Goal: Task Accomplishment & Management: Manage account settings

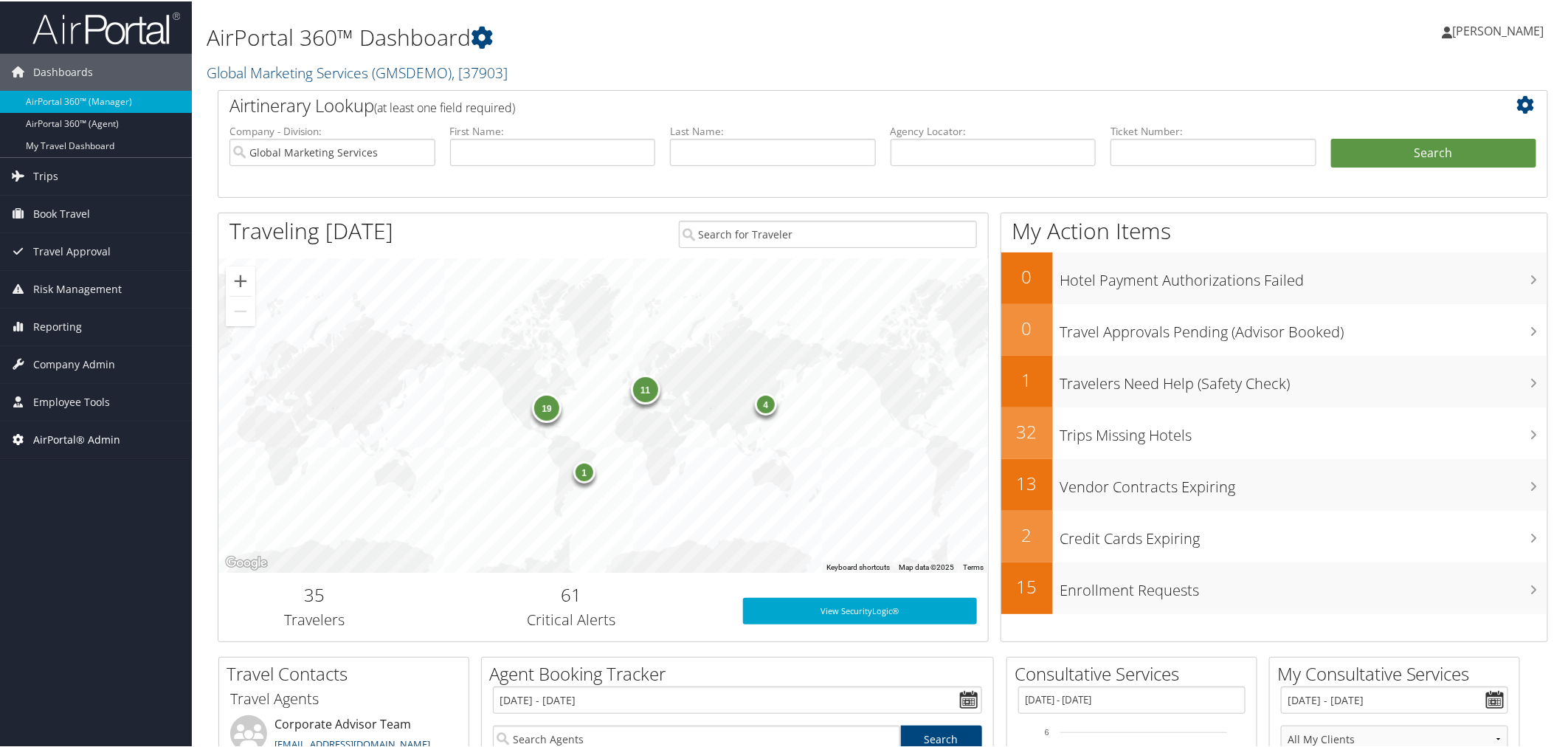
click at [70, 435] on span "AirPortal® Admin" at bounding box center [77, 438] width 87 height 37
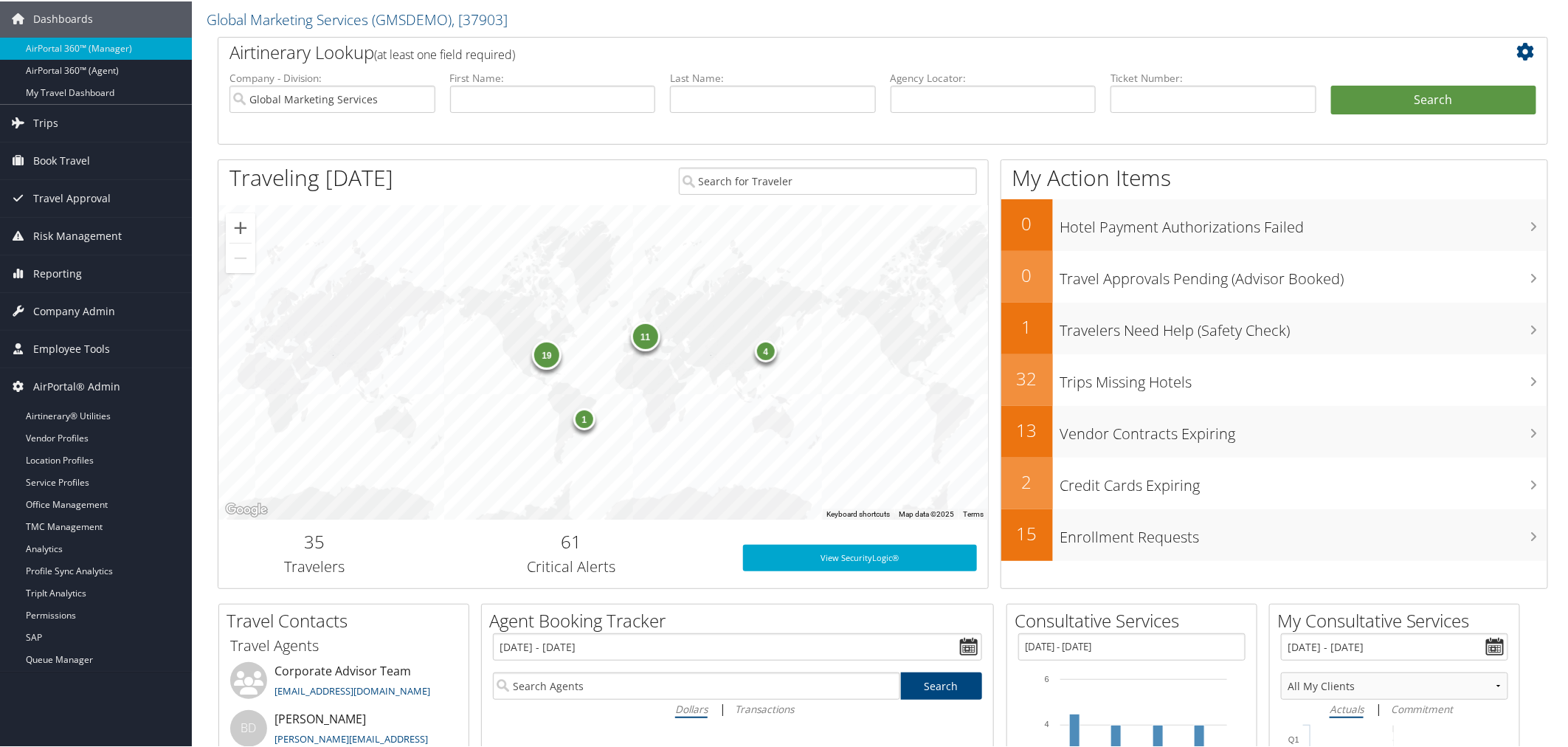
scroll to position [82, 0]
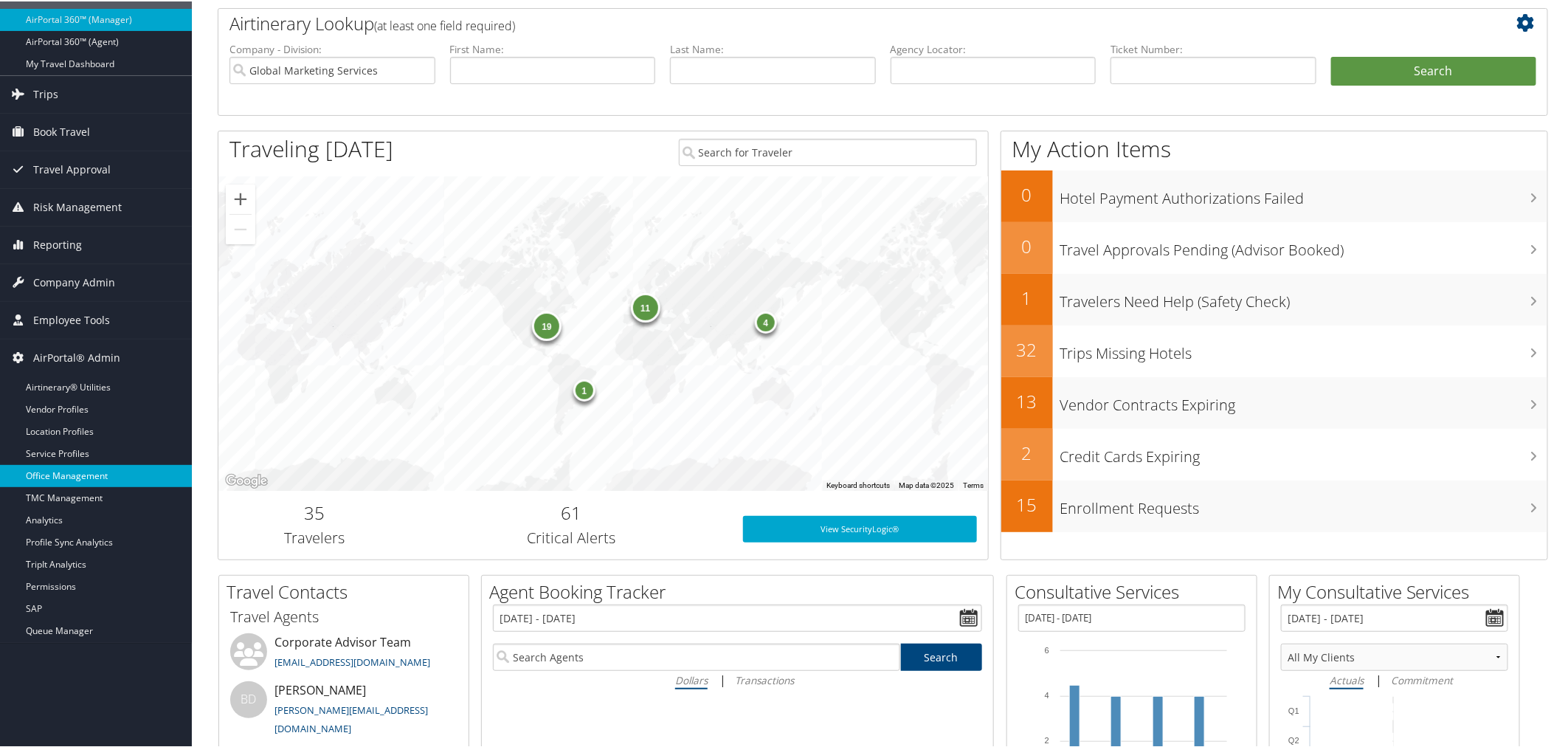
click at [53, 476] on link "Office Management" at bounding box center [96, 474] width 192 height 22
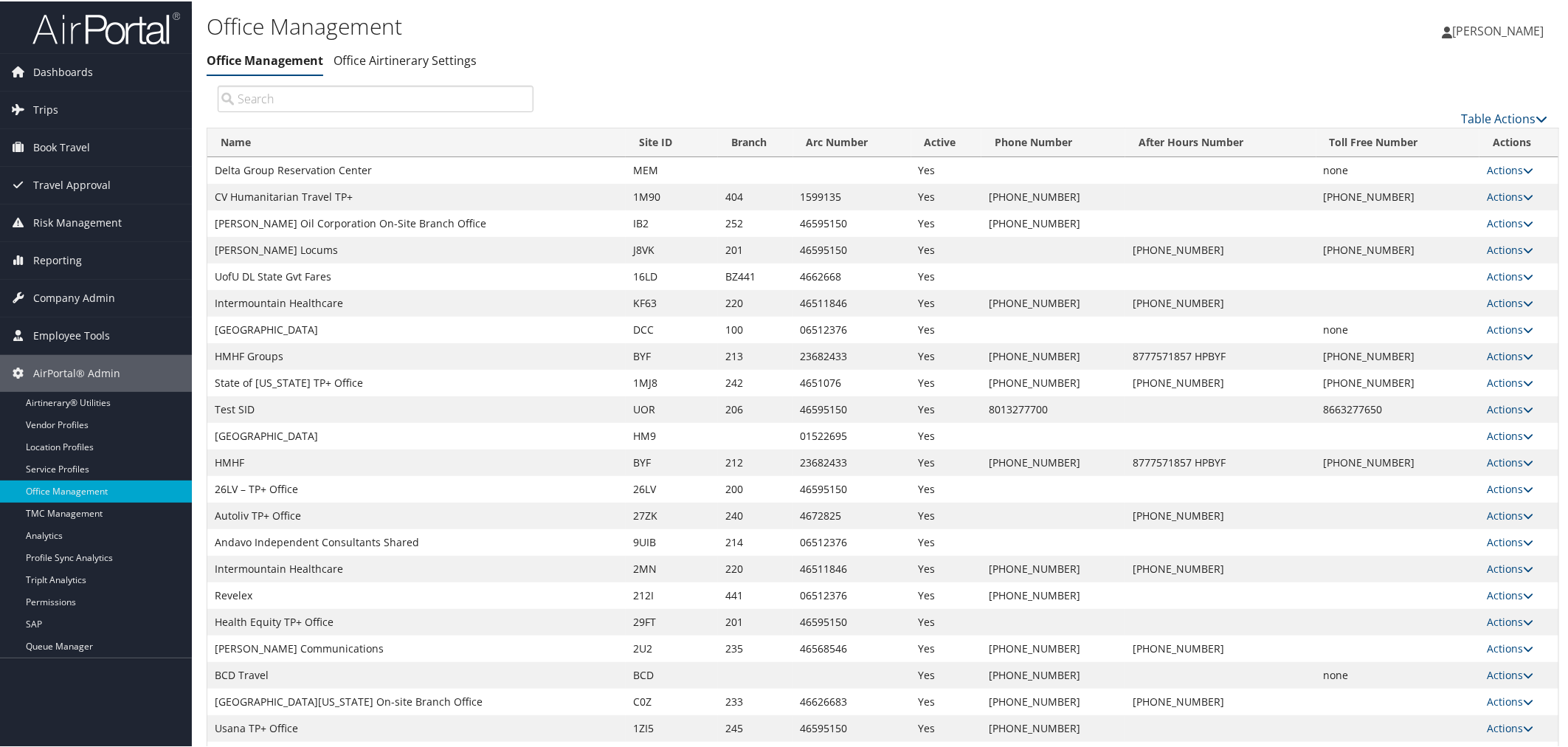
click at [275, 92] on input "search" at bounding box center [376, 97] width 316 height 26
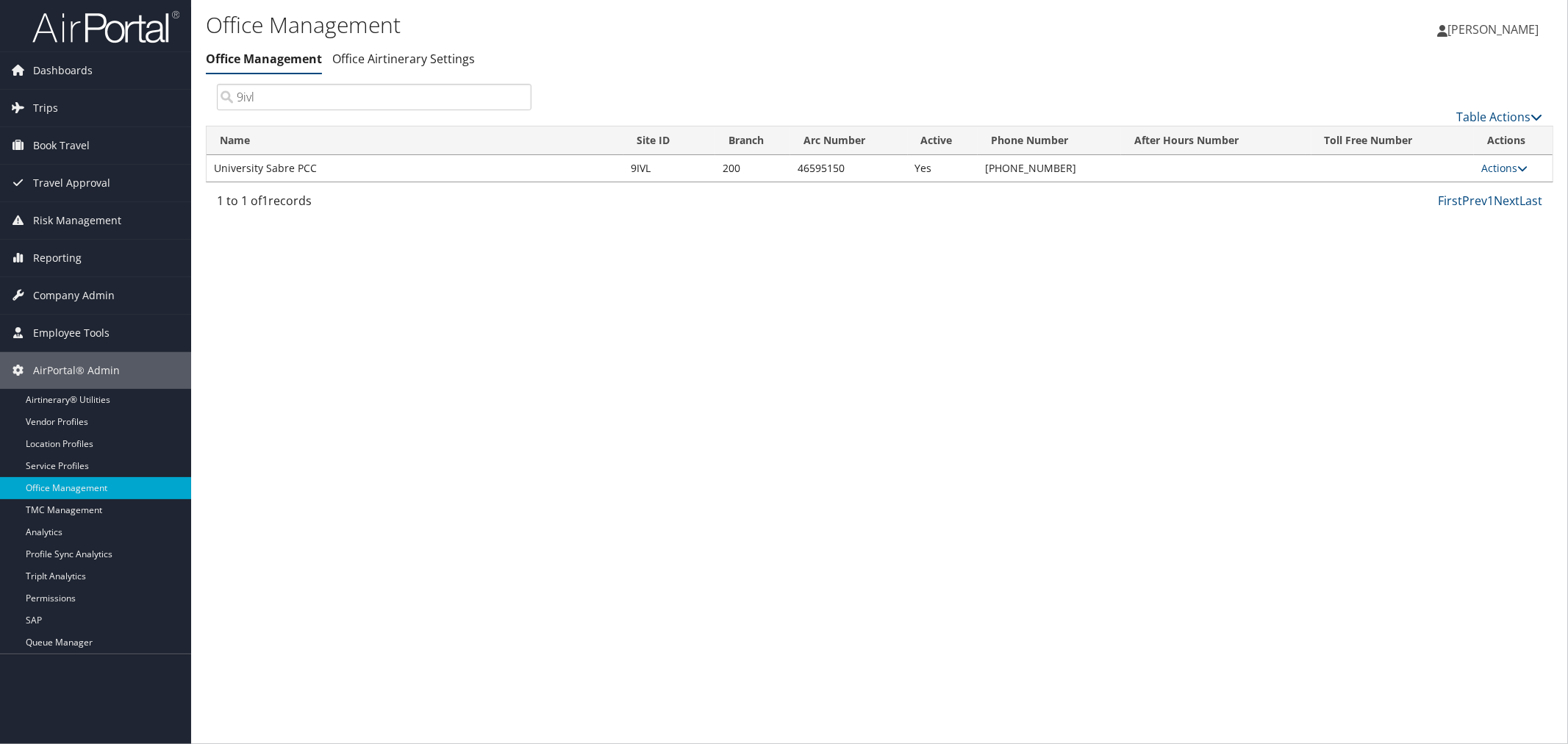
type input "9ivl"
drag, startPoint x: 263, startPoint y: 165, endPoint x: 209, endPoint y: 171, distance: 54.3
click at [209, 171] on td "University Sabre PCC" at bounding box center [415, 168] width 417 height 26
click at [1488, 162] on link "Actions" at bounding box center [1505, 168] width 46 height 14
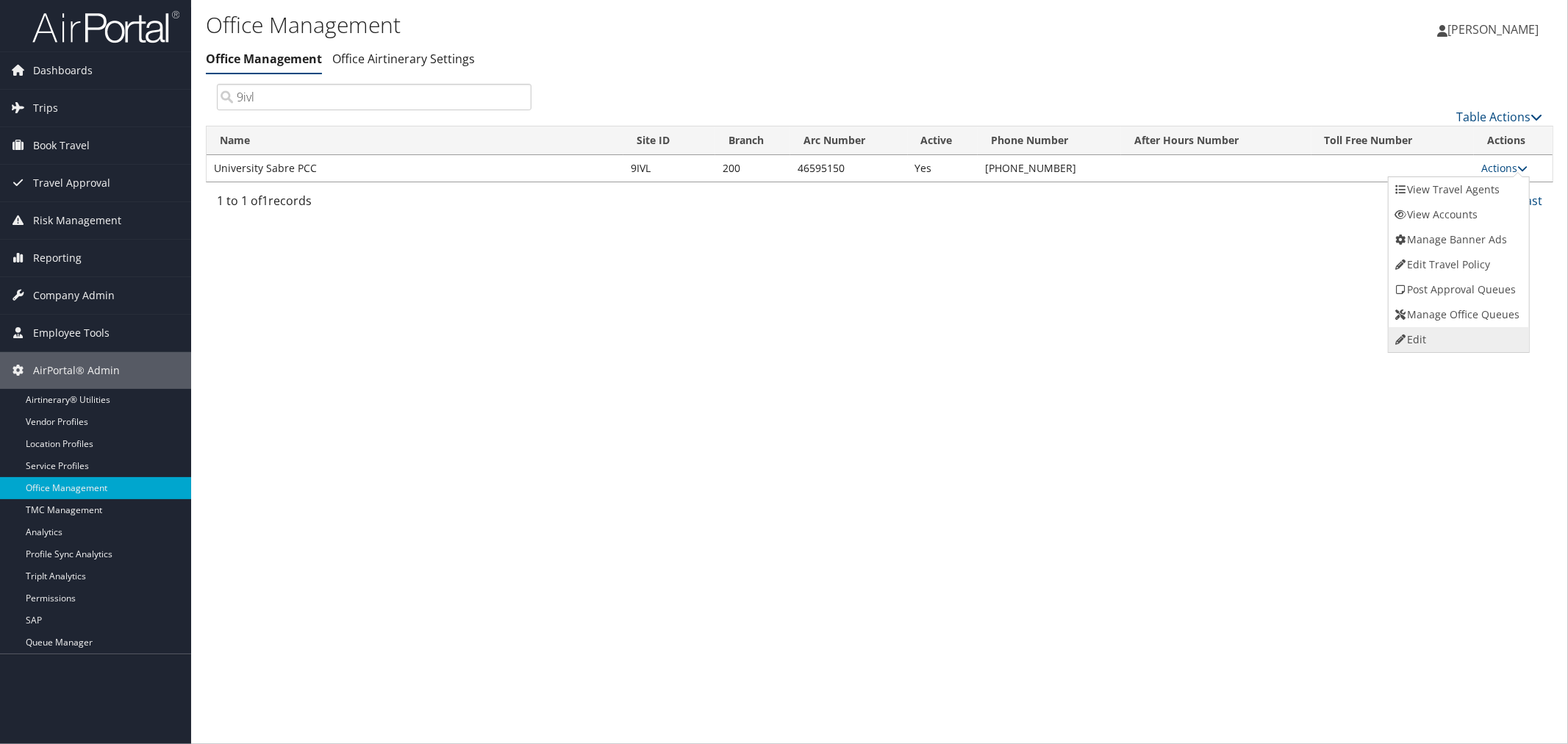
click at [1426, 340] on link "Edit" at bounding box center [1458, 340] width 137 height 25
select select "3"
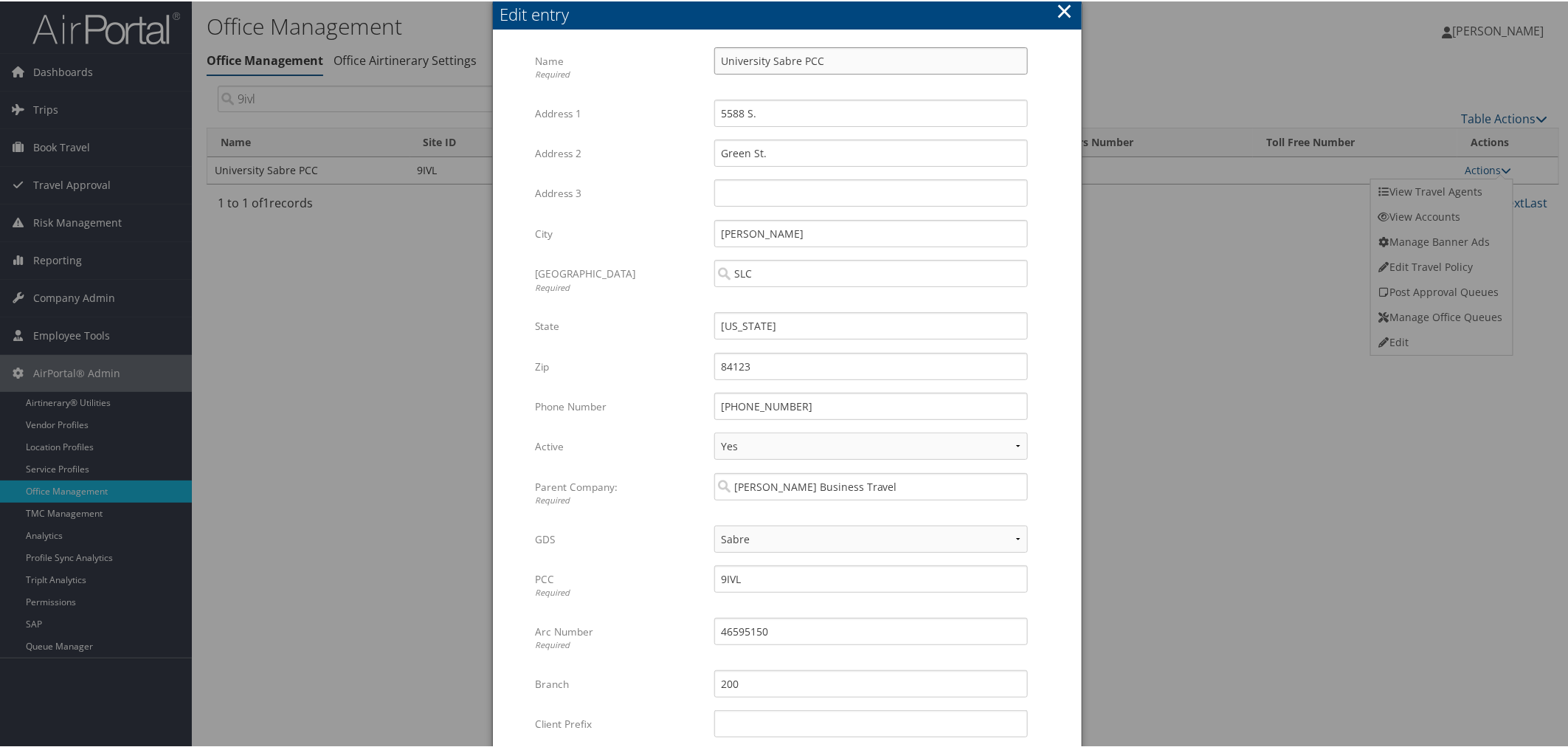
drag, startPoint x: 768, startPoint y: 60, endPoint x: 698, endPoint y: 59, distance: 70.0
click at [698, 59] on div "Name Required University Sabre PCC Multiple values The selected items contain d…" at bounding box center [786, 72] width 503 height 52
click at [825, 57] on input "Sabre PCC" at bounding box center [871, 59] width 314 height 27
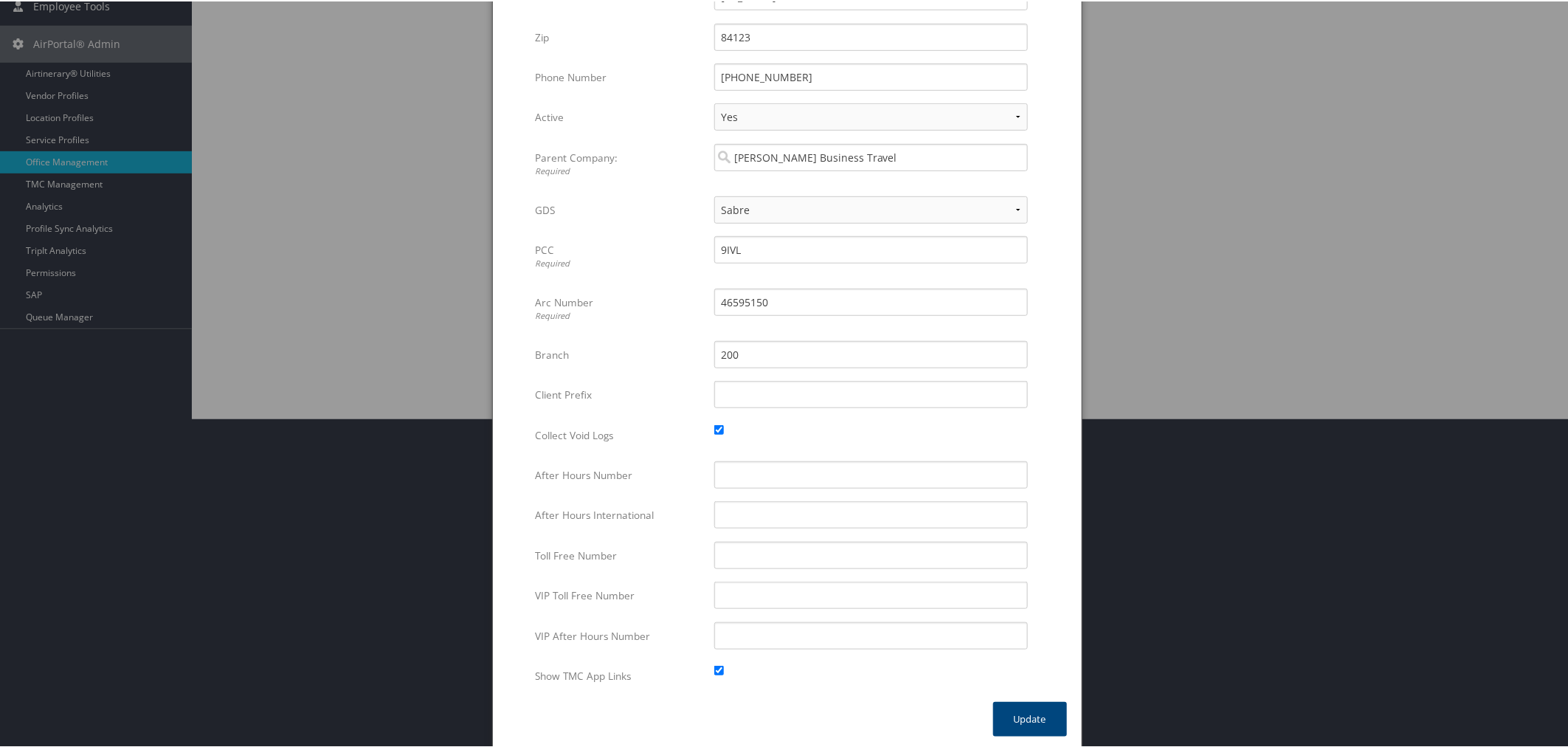
scroll to position [332, 0]
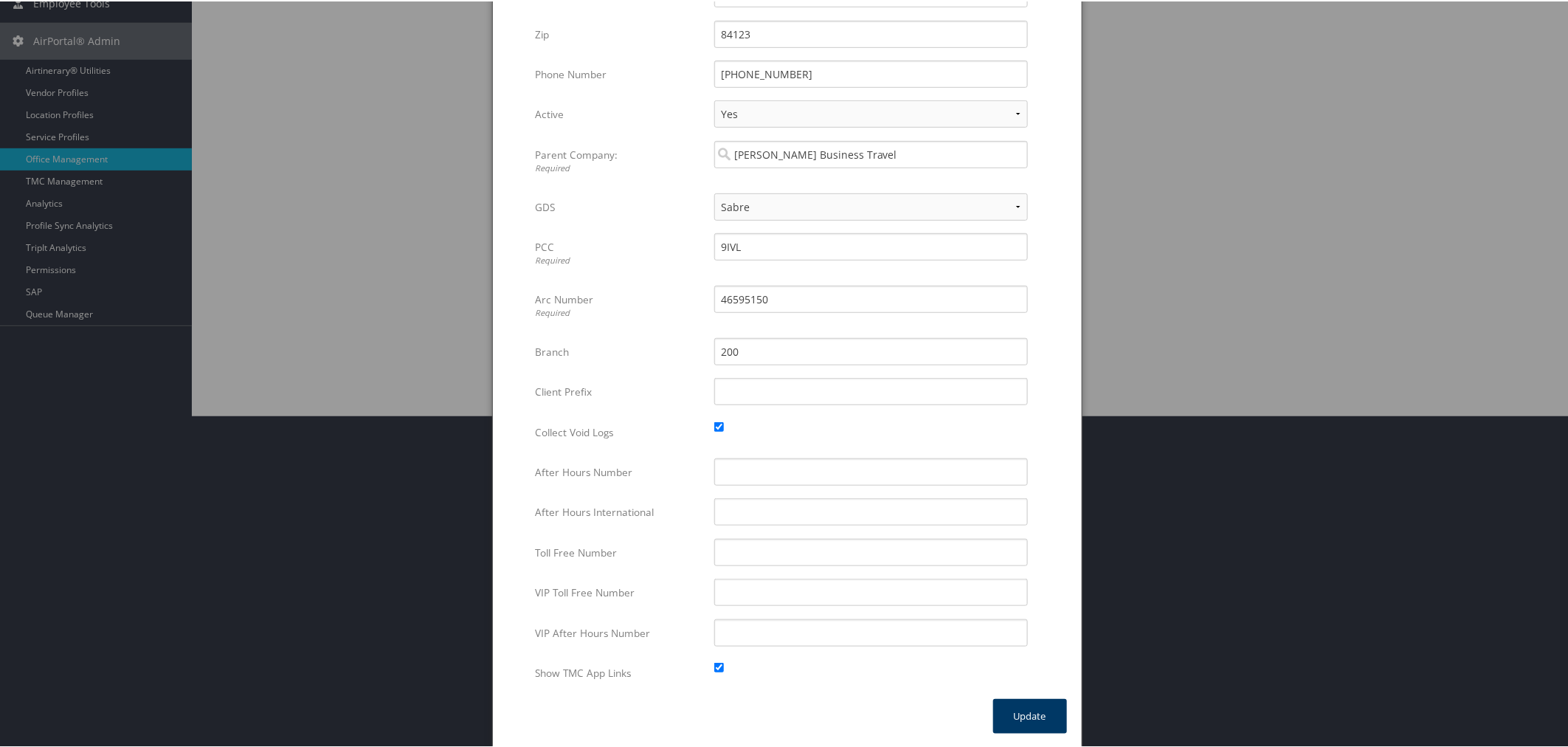
type input "Sabre PCC"
click at [1045, 705] on button "Update" at bounding box center [1030, 715] width 74 height 35
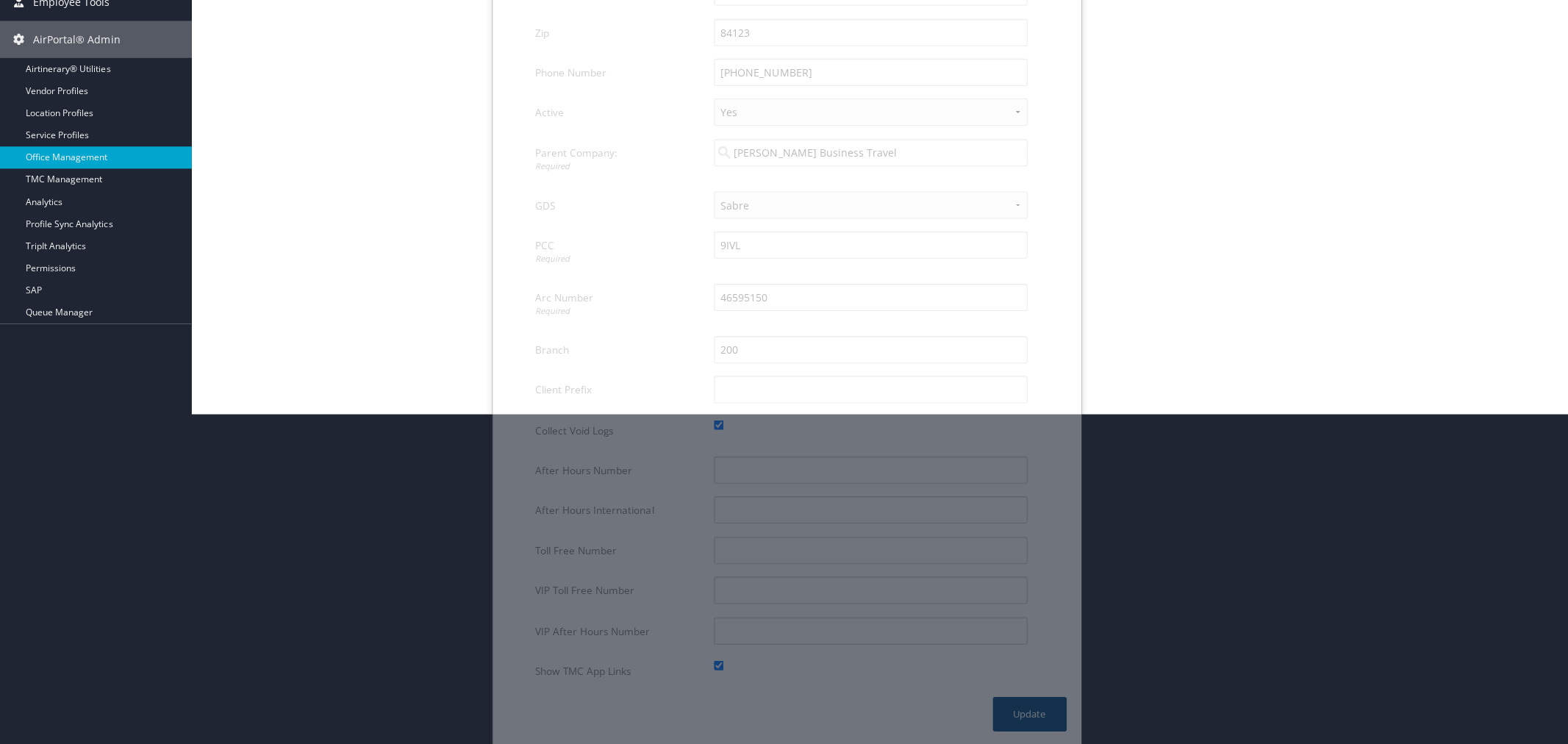
scroll to position [0, 0]
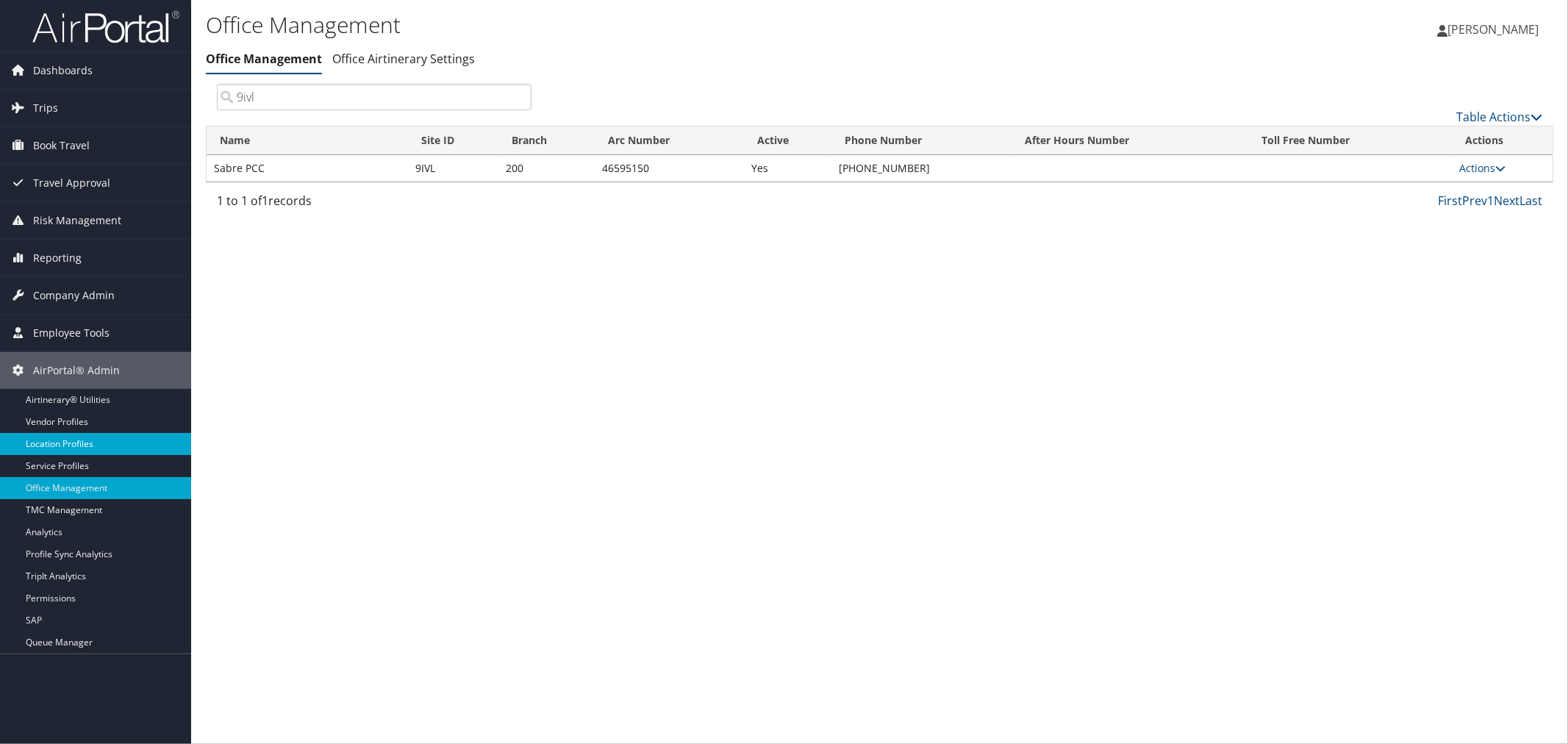
click at [65, 441] on link "Location Profiles" at bounding box center [96, 444] width 191 height 22
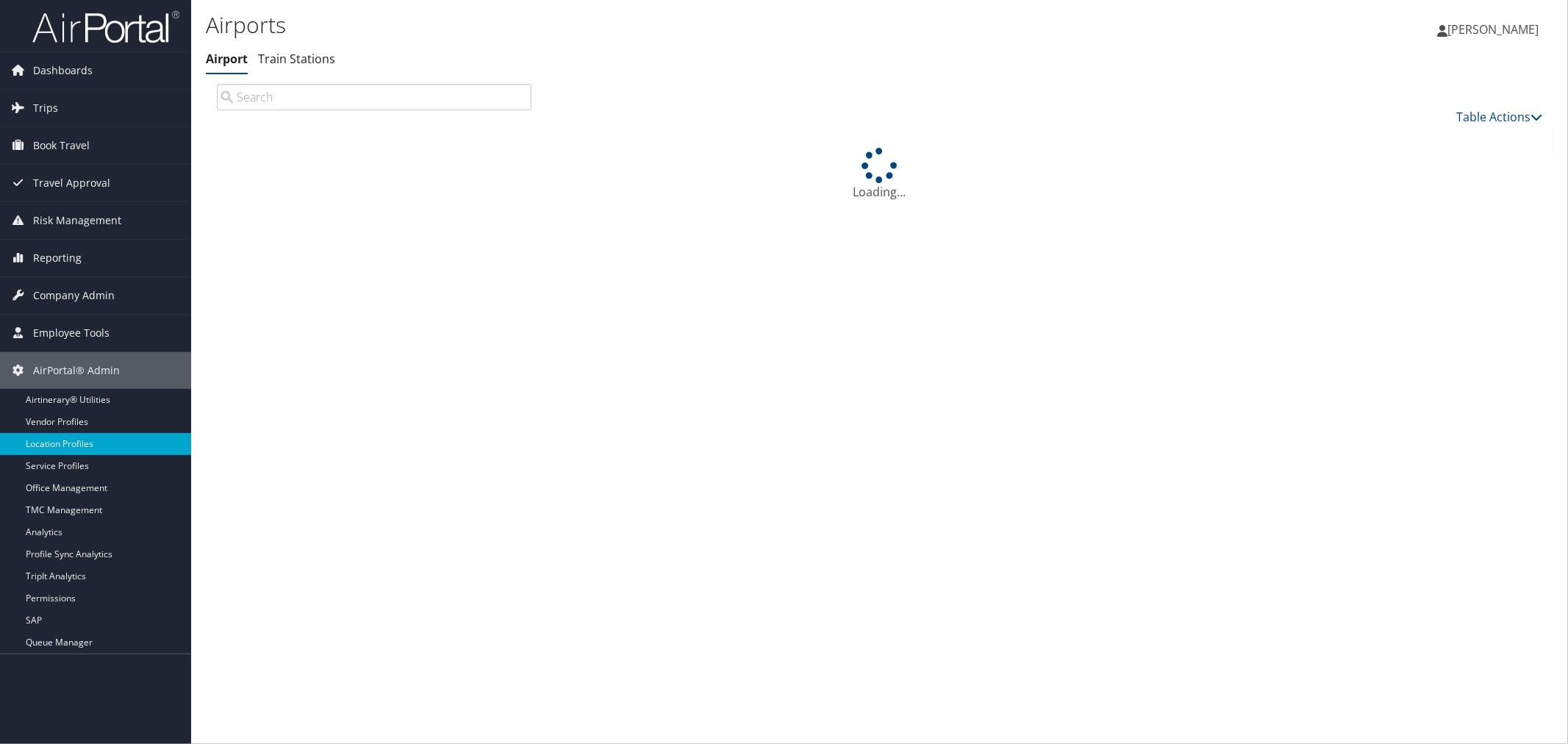
click at [70, 429] on link "Vendor Profiles" at bounding box center [96, 422] width 191 height 22
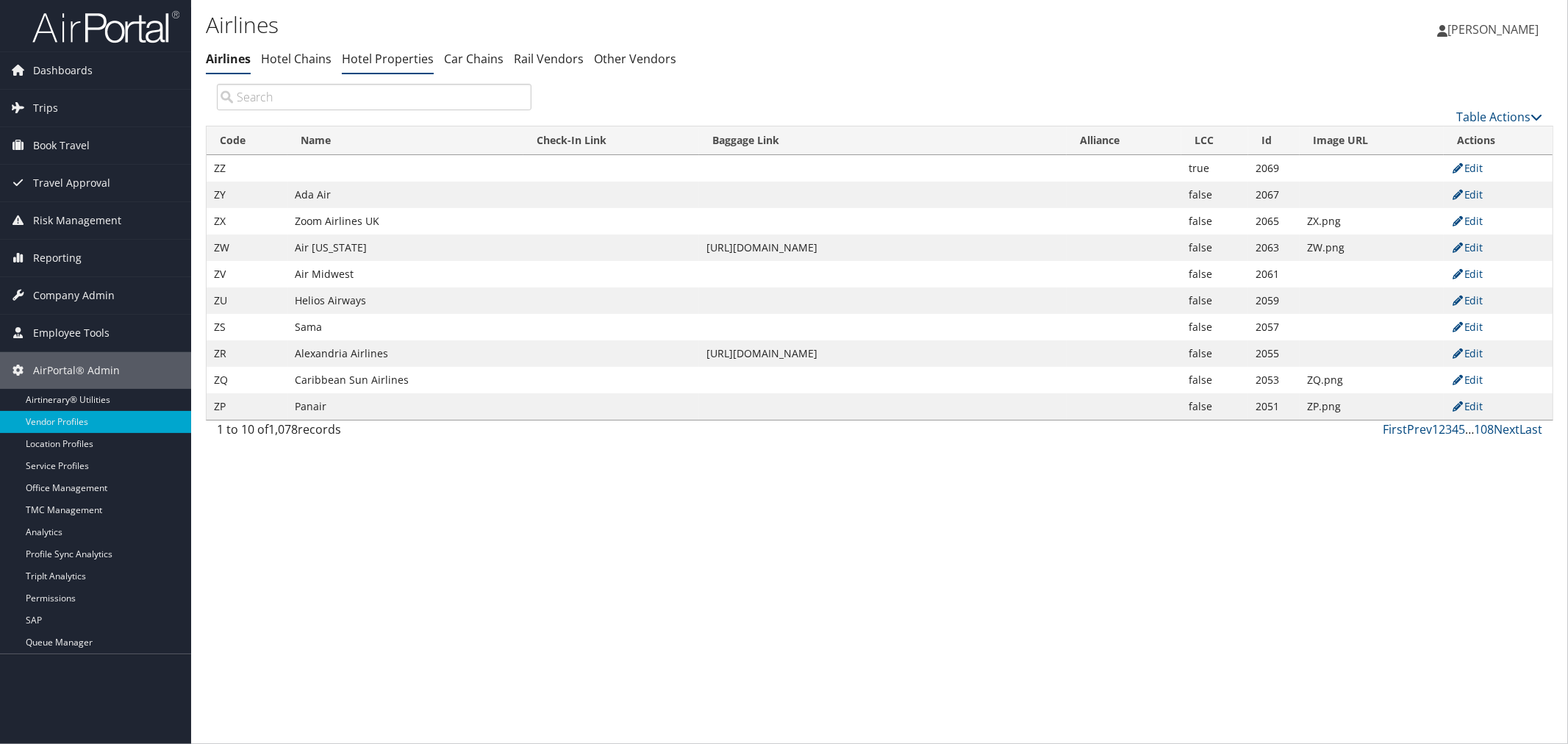
click at [387, 61] on link "Hotel Properties" at bounding box center [387, 59] width 92 height 16
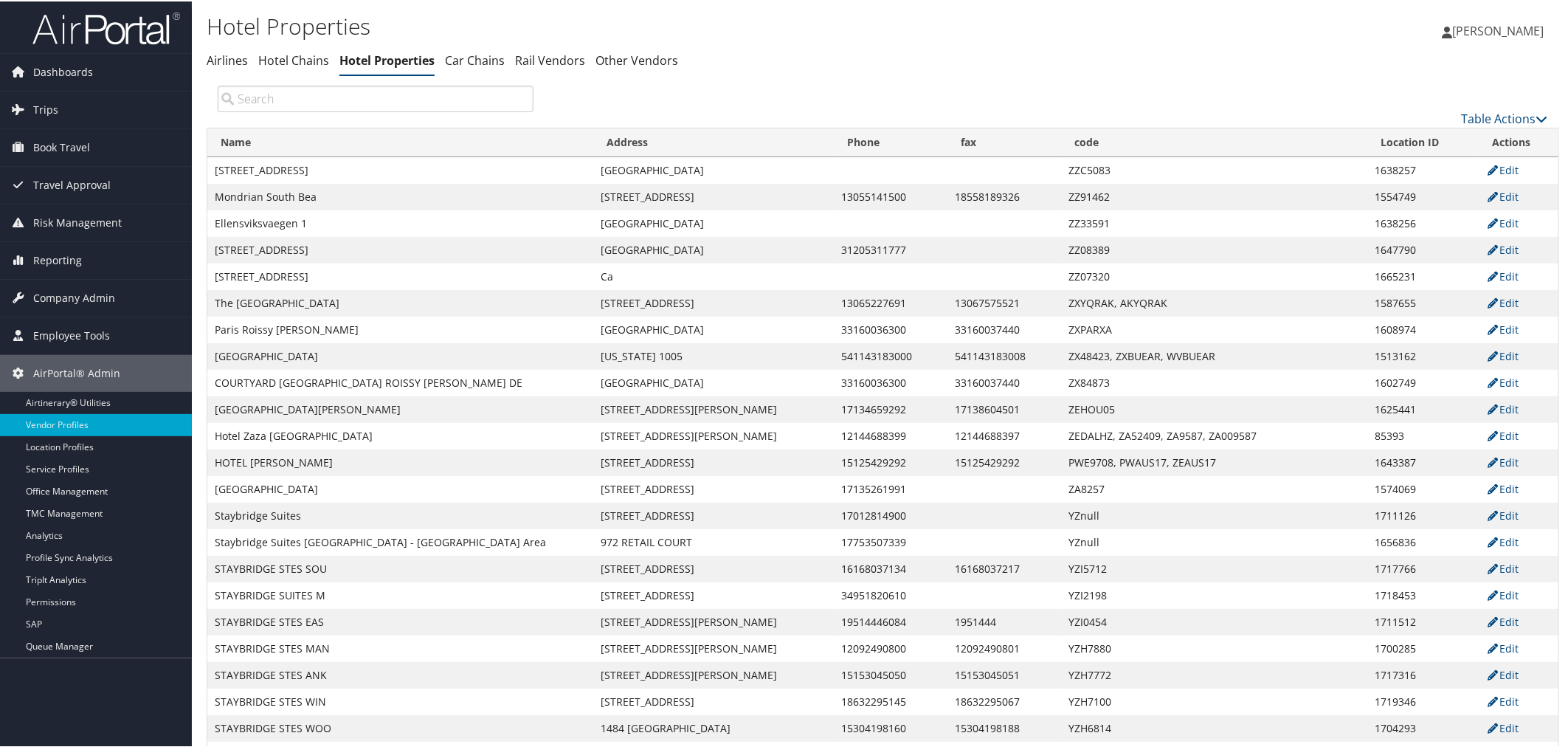
click at [327, 94] on input "search" at bounding box center [376, 97] width 316 height 26
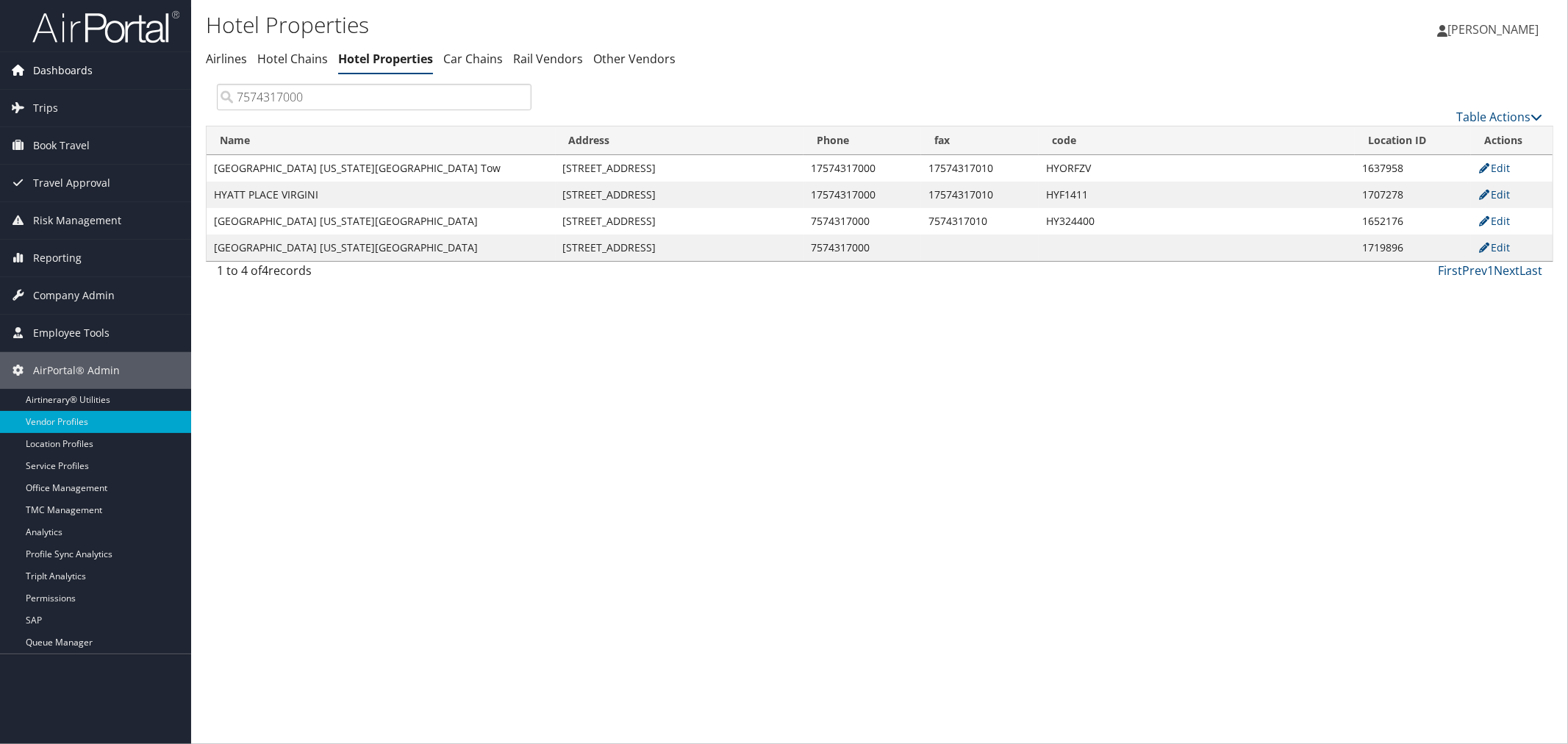
type input "7574317000"
click at [1506, 162] on link "Edit" at bounding box center [1496, 168] width 33 height 14
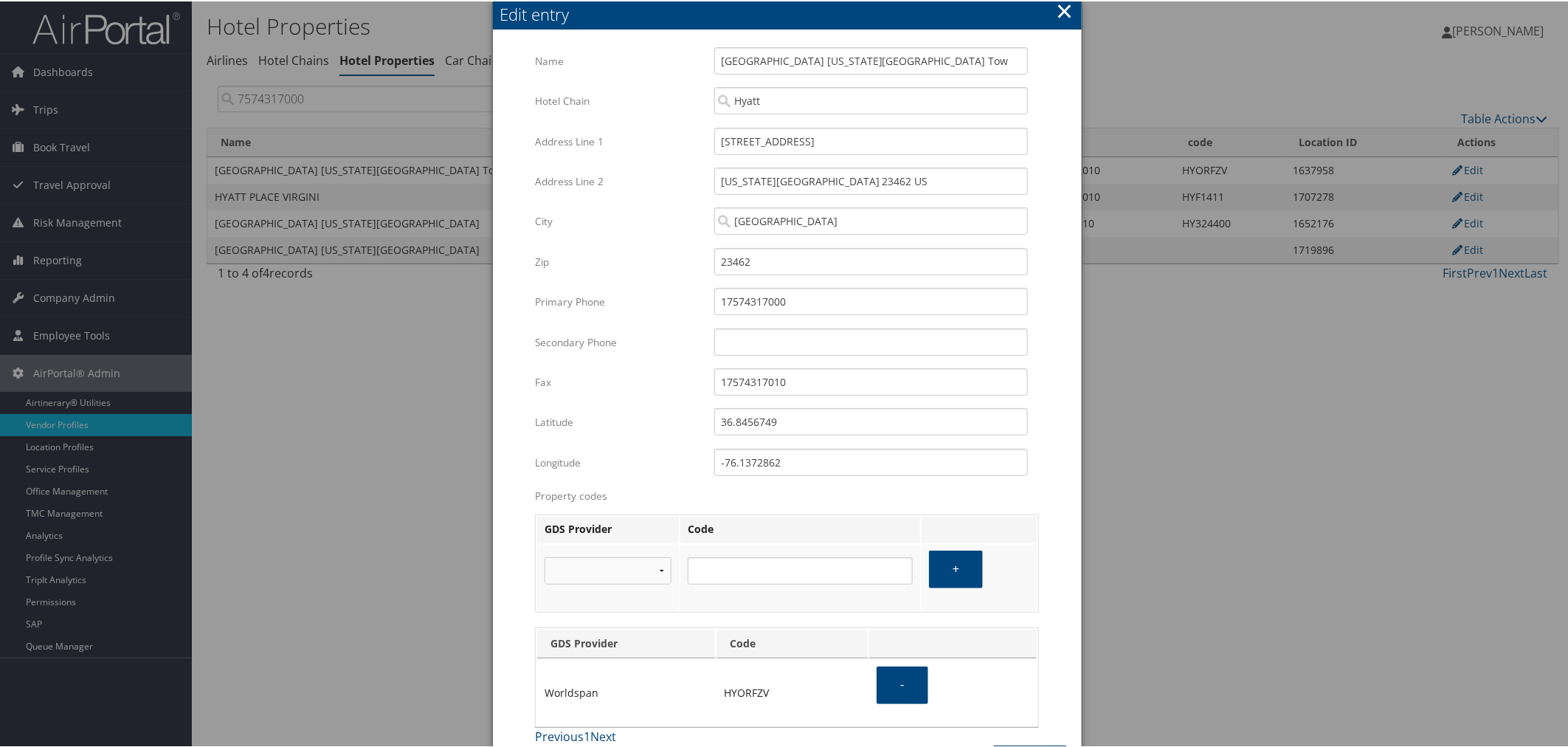
click at [1064, 5] on button "×" at bounding box center [1065, 10] width 17 height 29
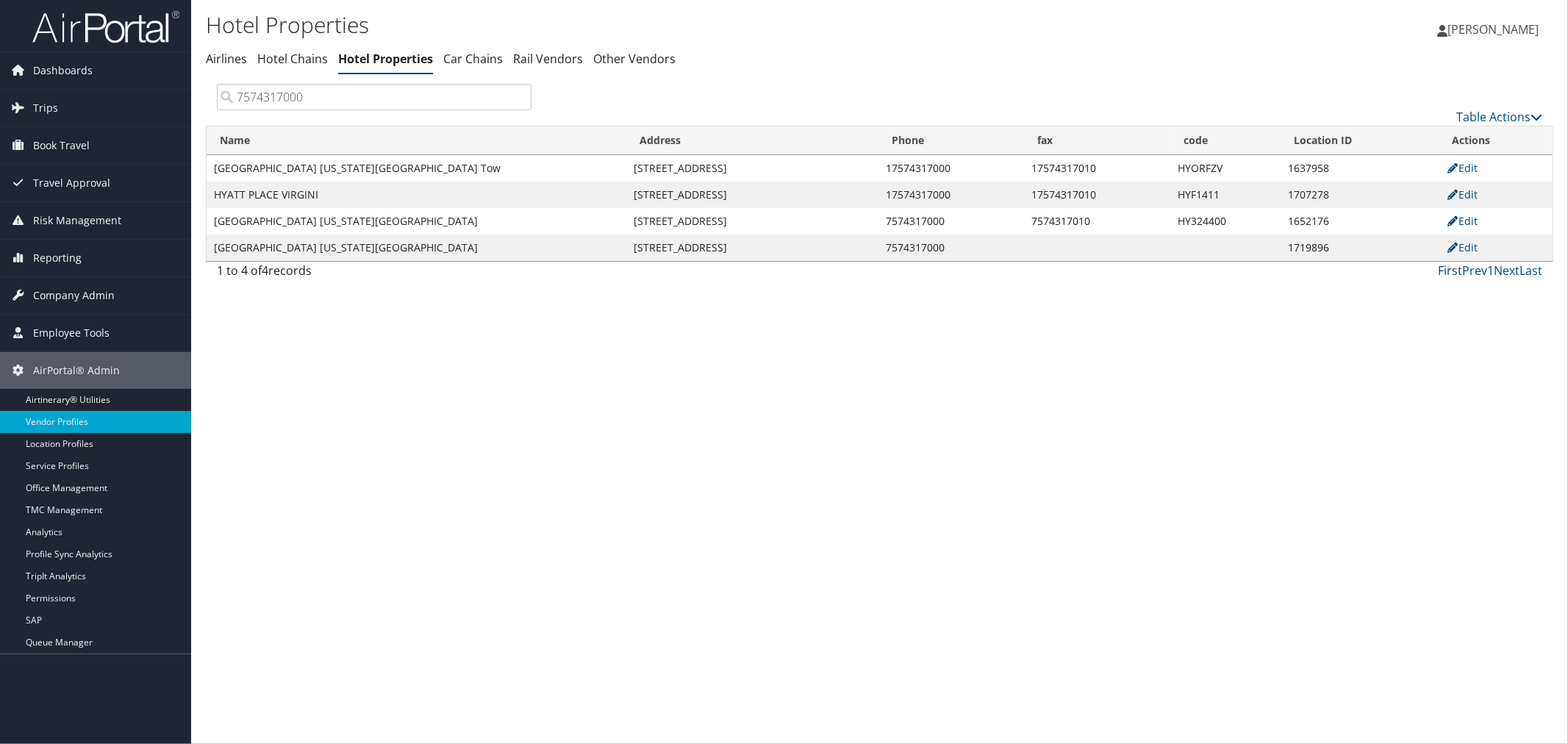
click at [1474, 215] on link "Edit" at bounding box center [1463, 221] width 33 height 14
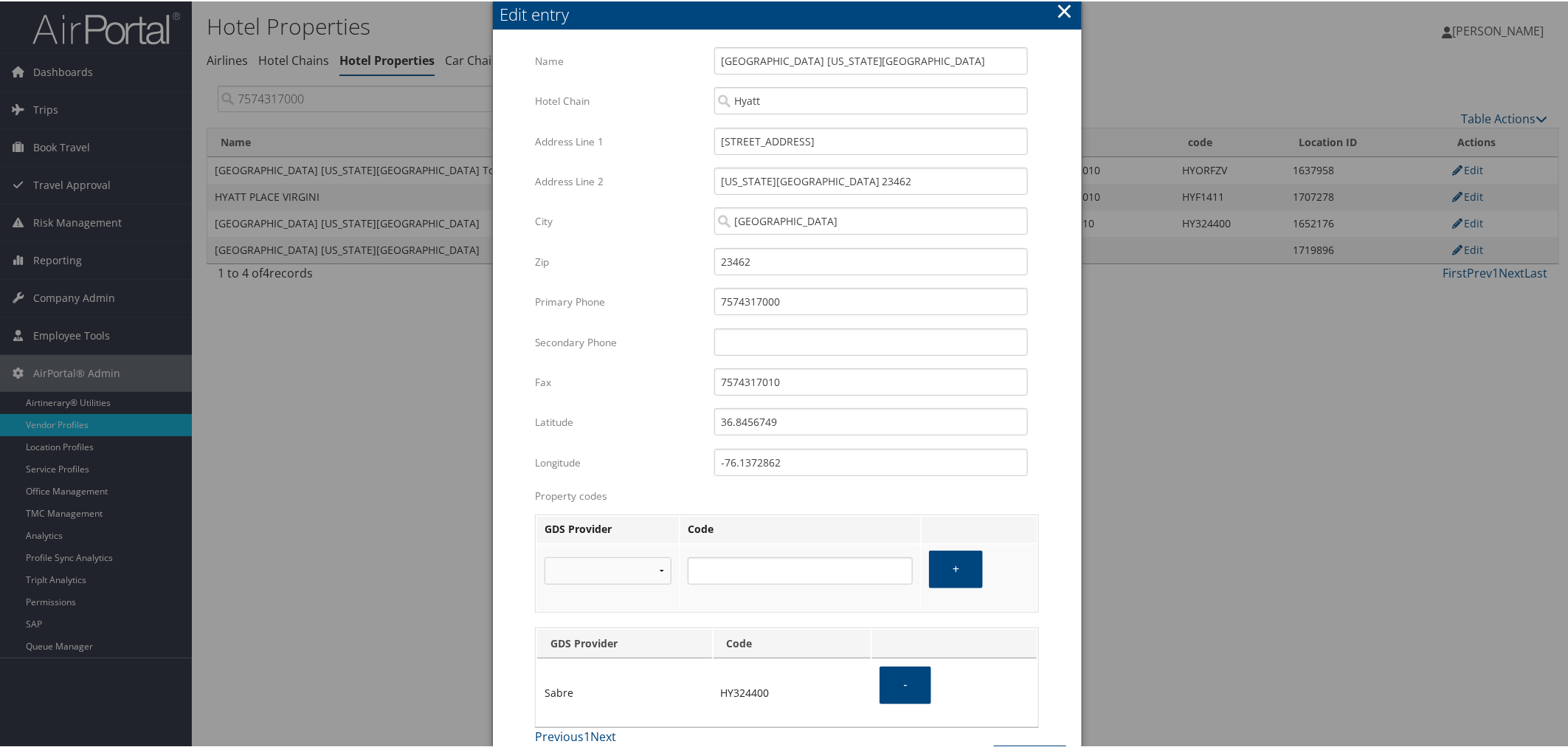
click at [1059, 10] on button "×" at bounding box center [1065, 10] width 17 height 29
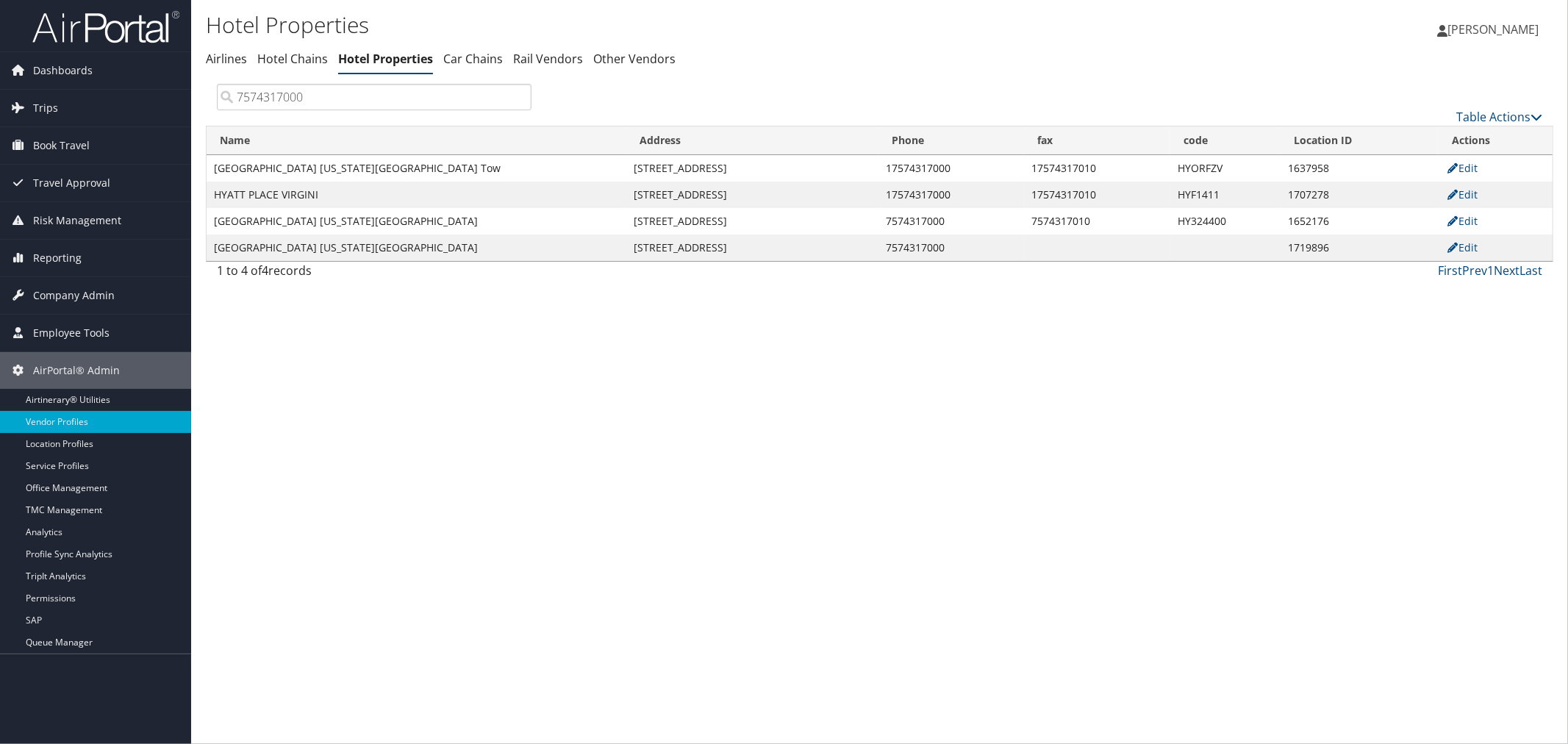
click at [1316, 221] on td "1652176" at bounding box center [1360, 221] width 158 height 26
copy td "1652176"
click at [1305, 248] on td "1719896" at bounding box center [1360, 247] width 158 height 26
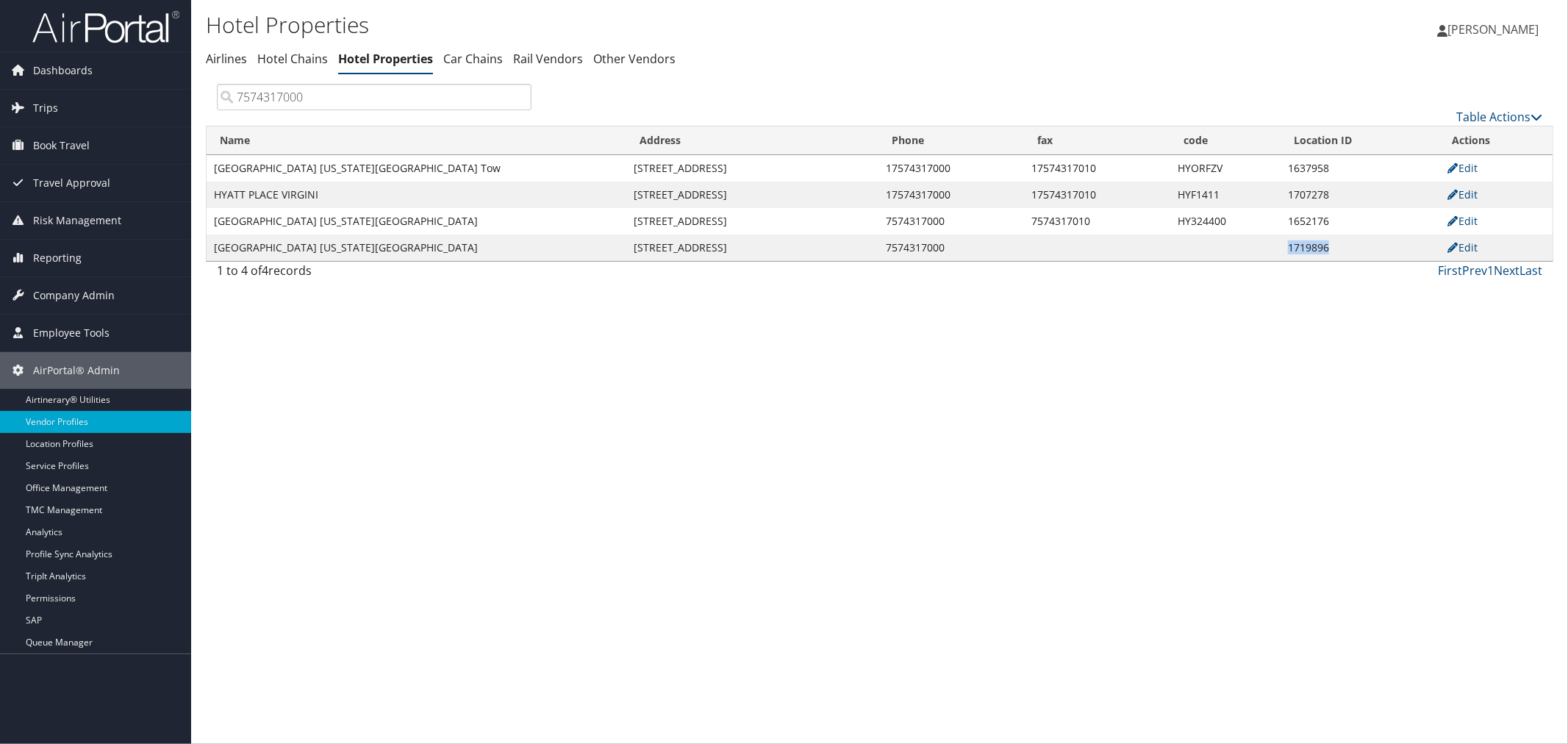
copy td "1719896"
click at [1303, 171] on td "1637958" at bounding box center [1360, 168] width 158 height 26
copy td "1637958"
click at [1305, 193] on td "1707278" at bounding box center [1360, 194] width 158 height 26
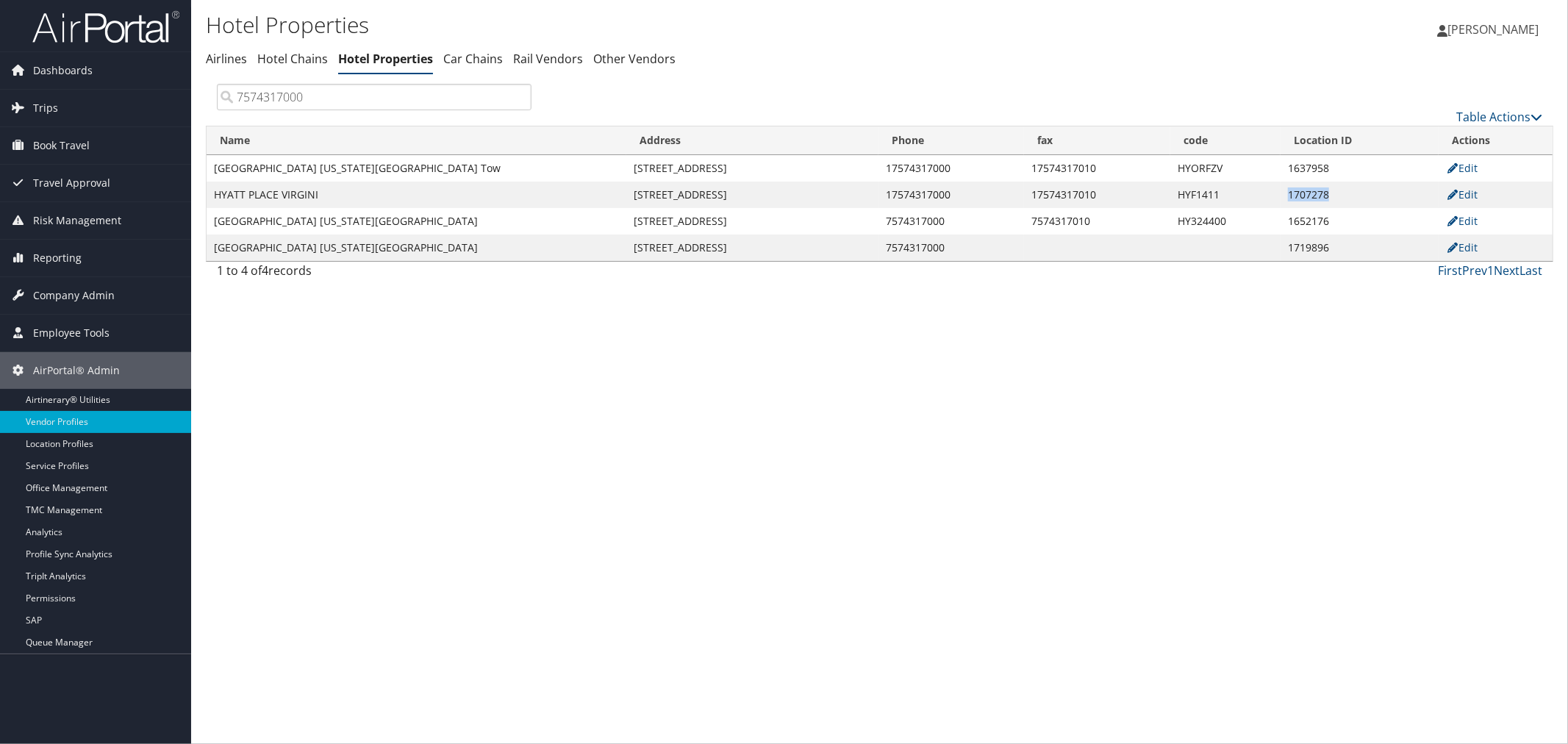
click at [1305, 193] on td "1707278" at bounding box center [1360, 194] width 158 height 26
copy td "1707278"
click at [1305, 213] on td "1652176" at bounding box center [1360, 221] width 158 height 26
click at [1306, 213] on td "1652176" at bounding box center [1360, 221] width 158 height 26
copy td "1652176"
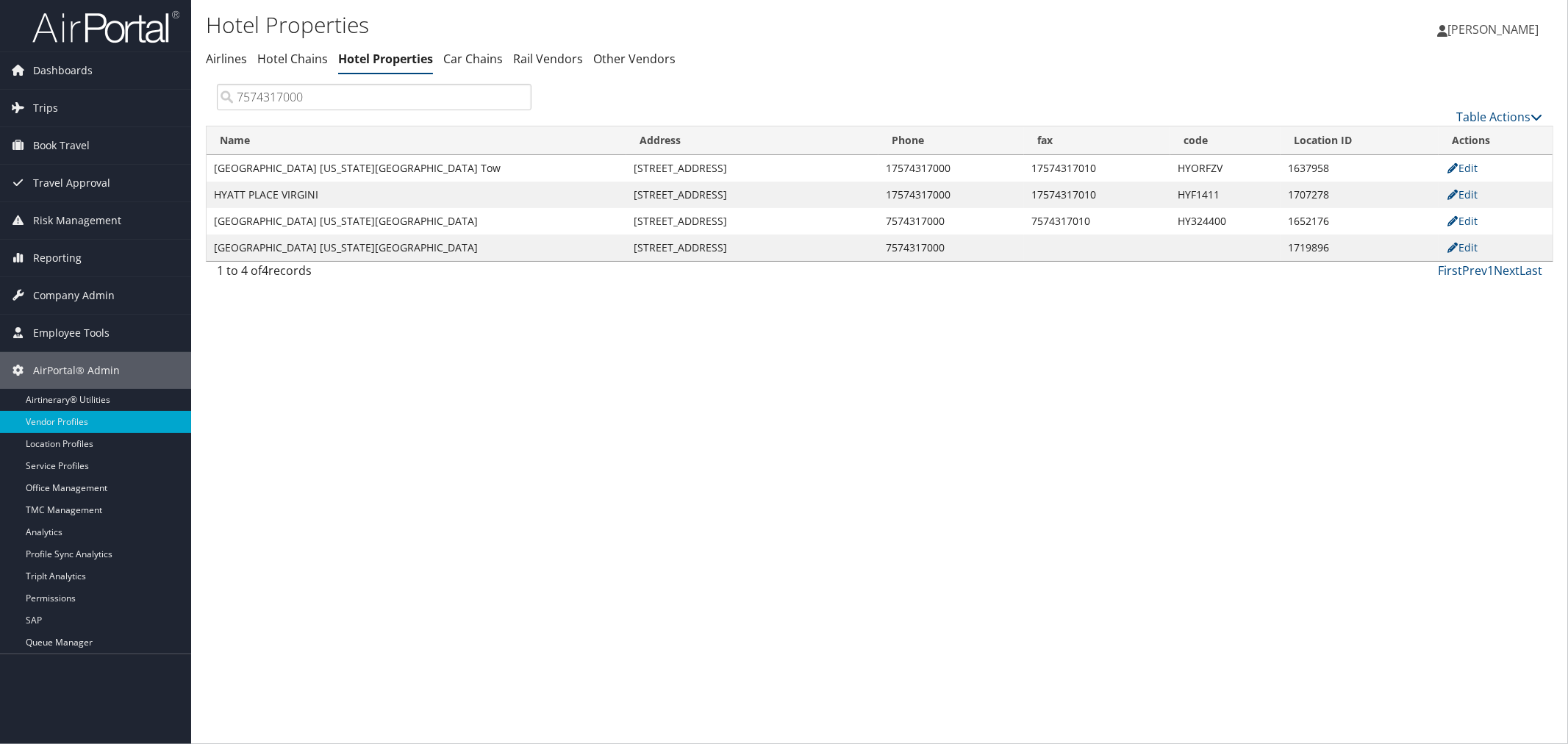
click at [607, 103] on div "Table Actions" at bounding box center [1048, 104] width 1011 height 41
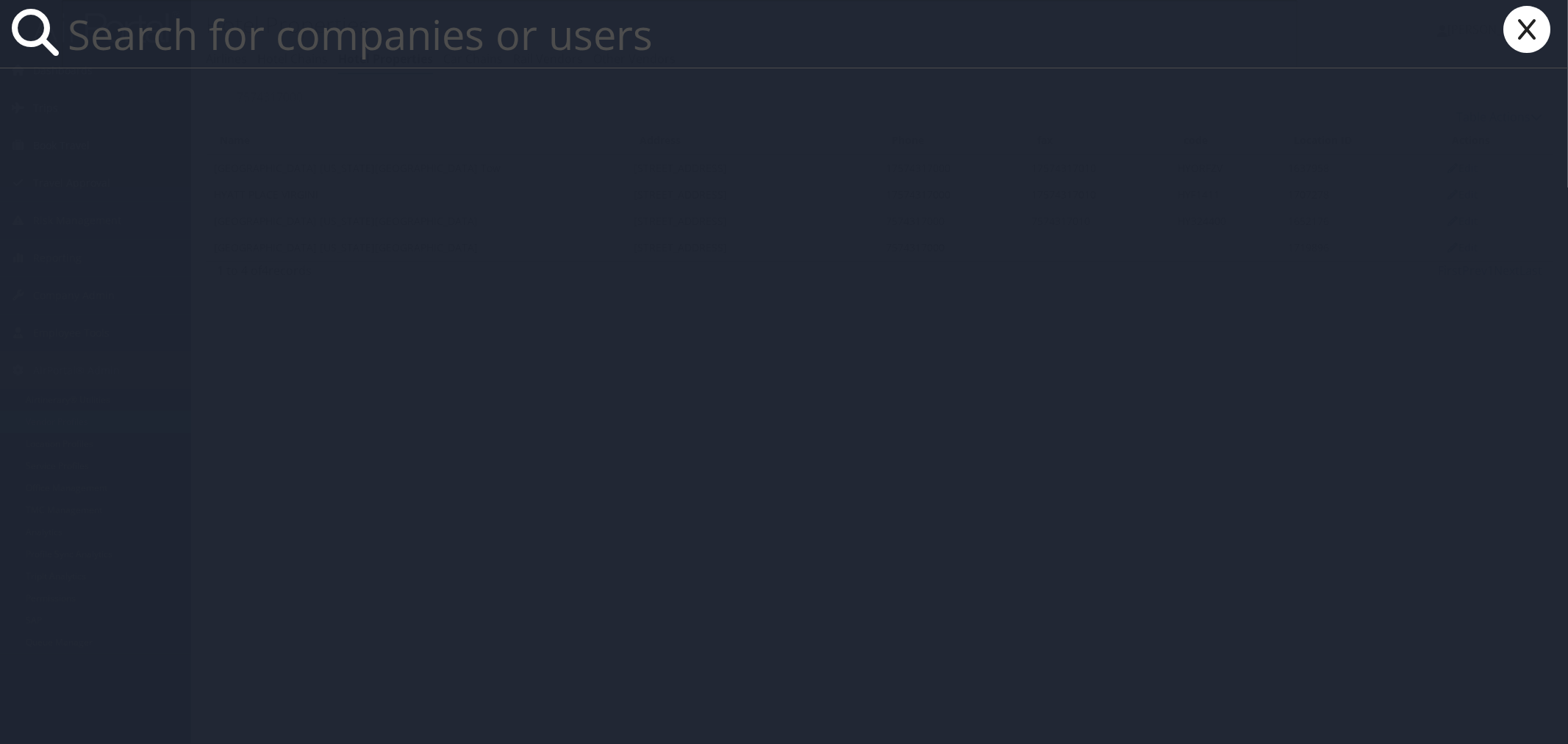
paste input "Virginia Elizabeth Evans"
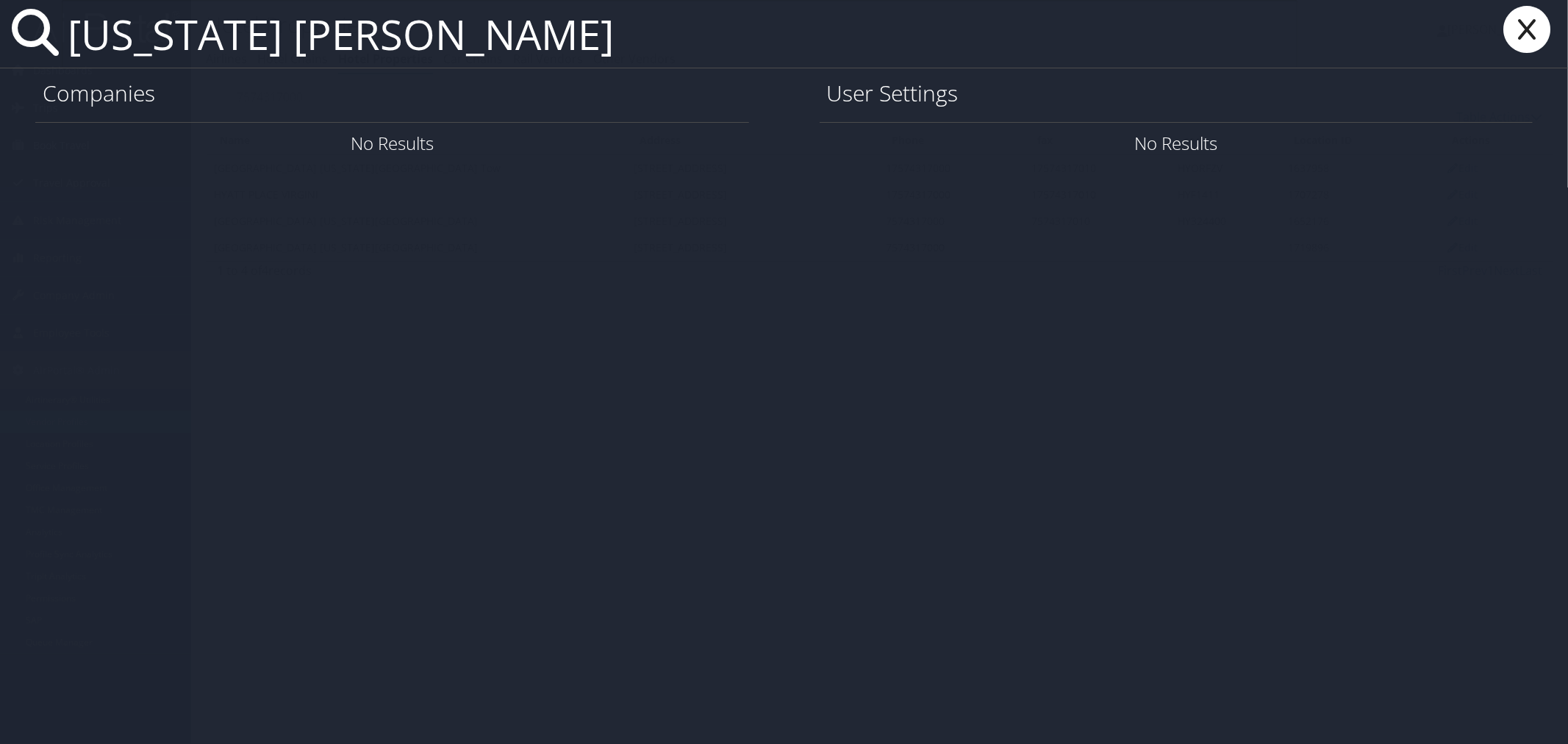
drag, startPoint x: 409, startPoint y: 41, endPoint x: 224, endPoint y: 44, distance: 185.0
click at [224, 44] on input "Virginia Elizabeth Evans" at bounding box center [680, 34] width 1236 height 68
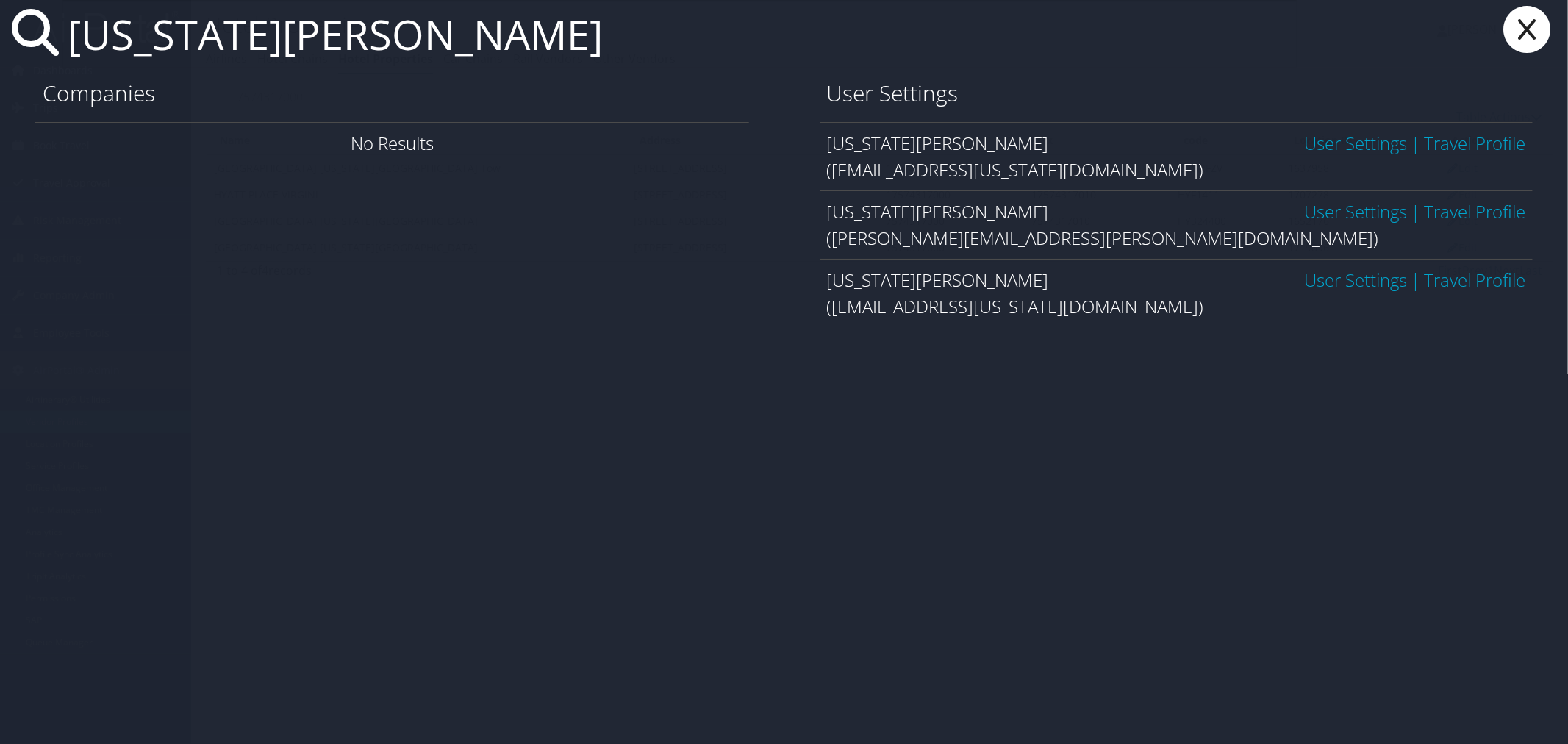
type input "Virginia Evans"
click at [1309, 207] on link "User Settings" at bounding box center [1356, 210] width 103 height 24
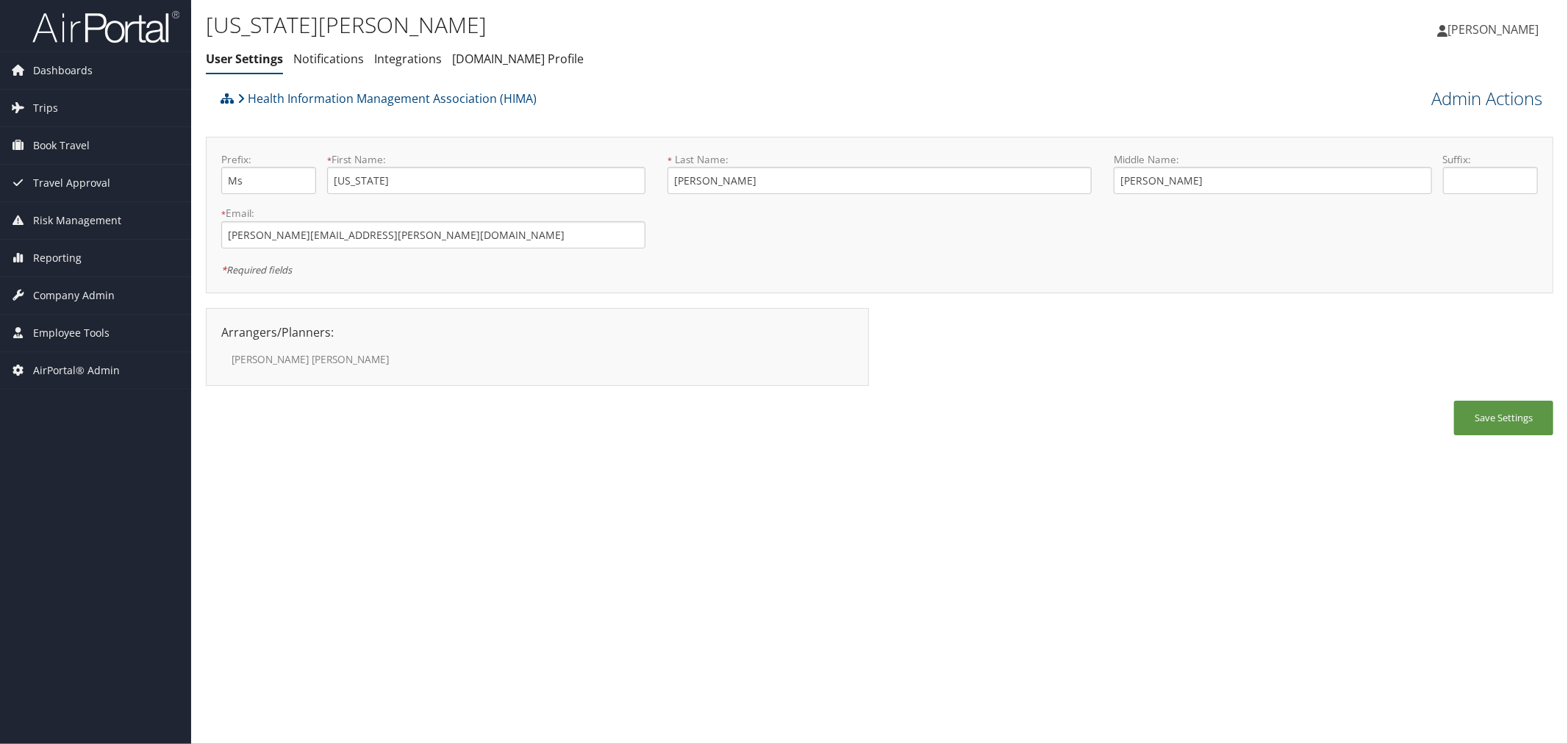
click at [1436, 109] on link "Admin Actions" at bounding box center [1487, 98] width 111 height 25
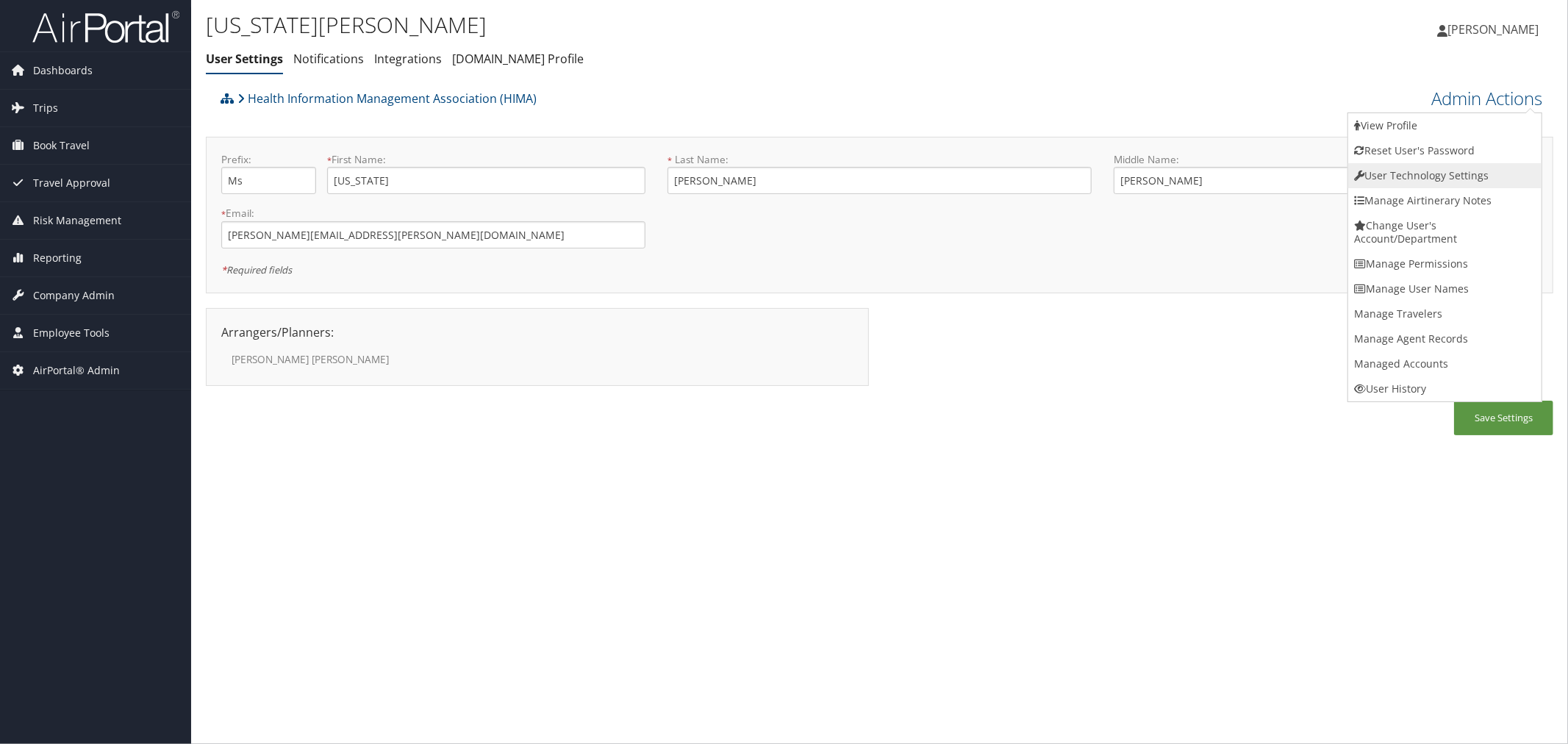
click at [1393, 174] on link "User Technology Settings" at bounding box center [1445, 176] width 193 height 25
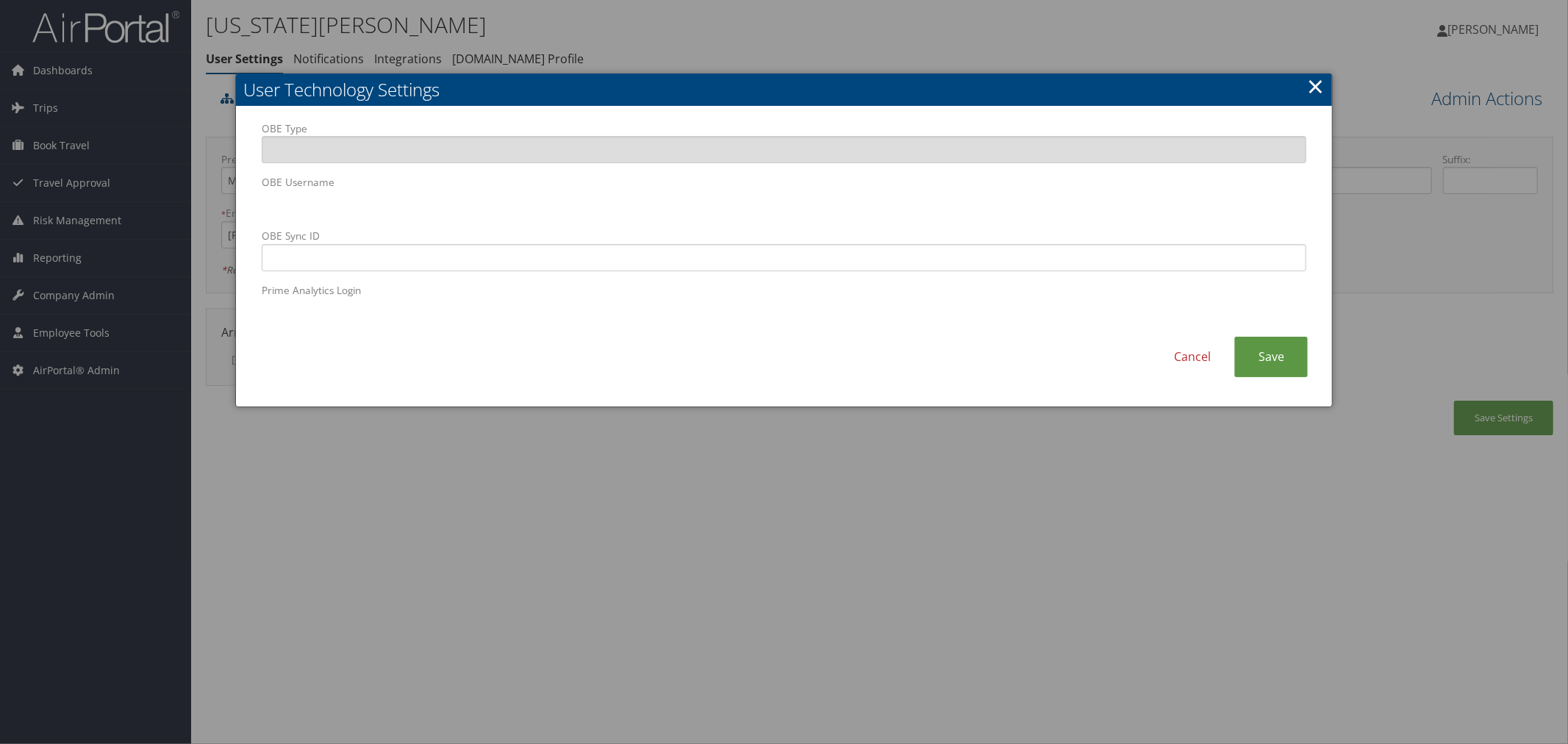
click at [251, 204] on div "OBE Type OBE Username OBE Sync ID Prime Analytics Login" at bounding box center [784, 229] width 1067 height 215
click at [767, 33] on div at bounding box center [784, 372] width 1568 height 744
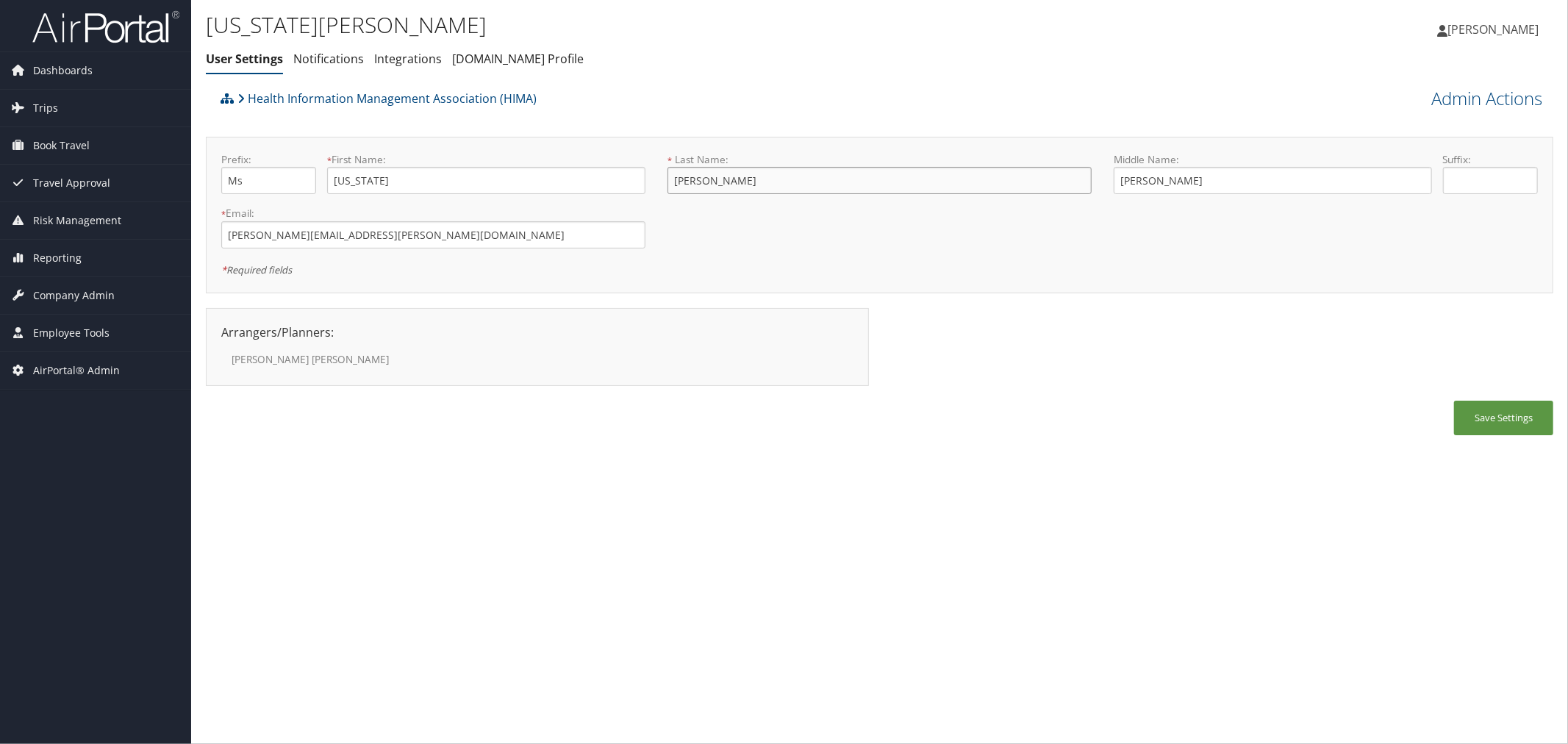
drag, startPoint x: 702, startPoint y: 179, endPoint x: 673, endPoint y: 179, distance: 29.0
click at [673, 179] on input "Evans" at bounding box center [880, 180] width 424 height 27
drag, startPoint x: 1167, startPoint y: 177, endPoint x: 1115, endPoint y: 180, distance: 52.1
click at [1115, 180] on input "Elizabeth" at bounding box center [1274, 180] width 319 height 27
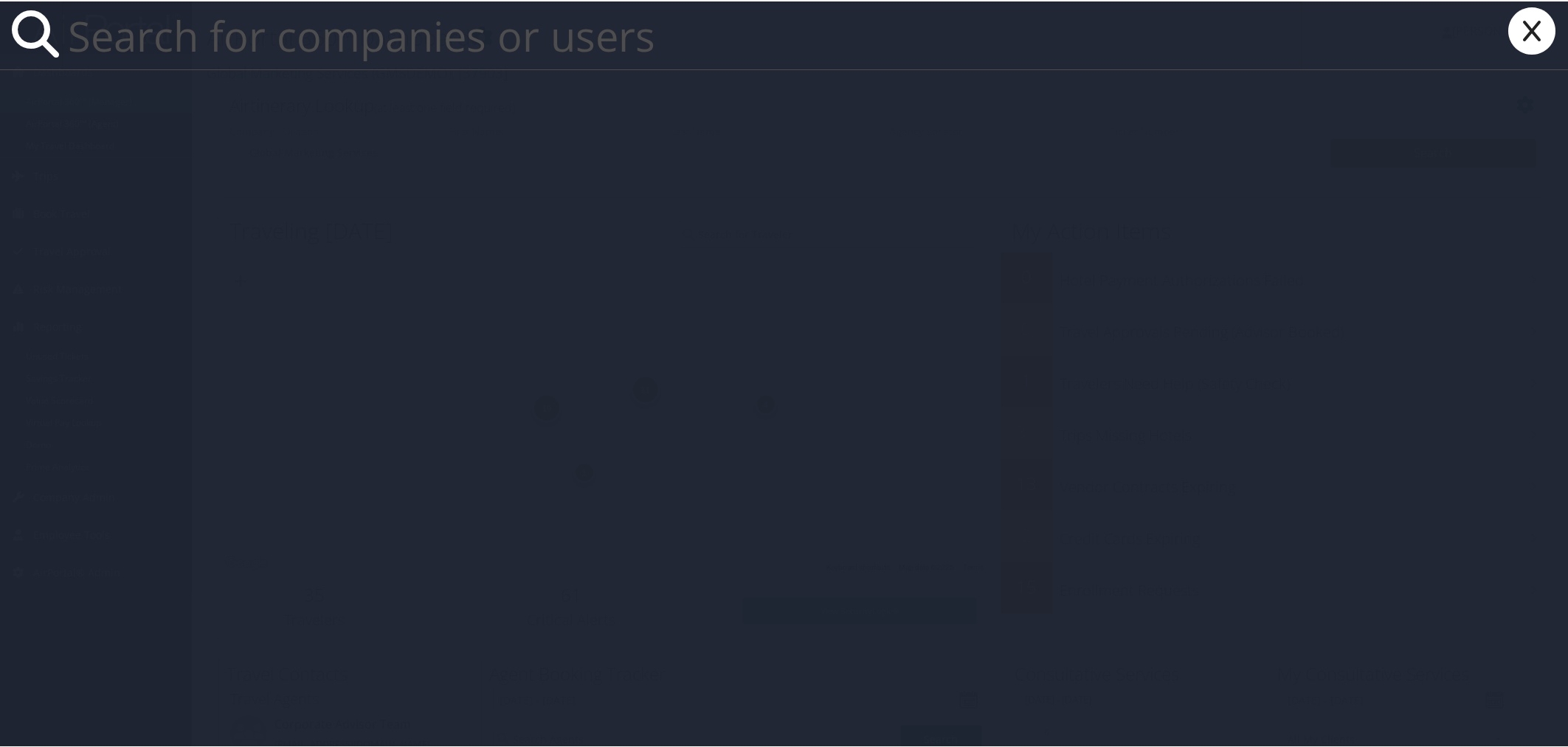
paste input "[PERSON_NAME][EMAIL_ADDRESS][PERSON_NAME][DOMAIN_NAME]"
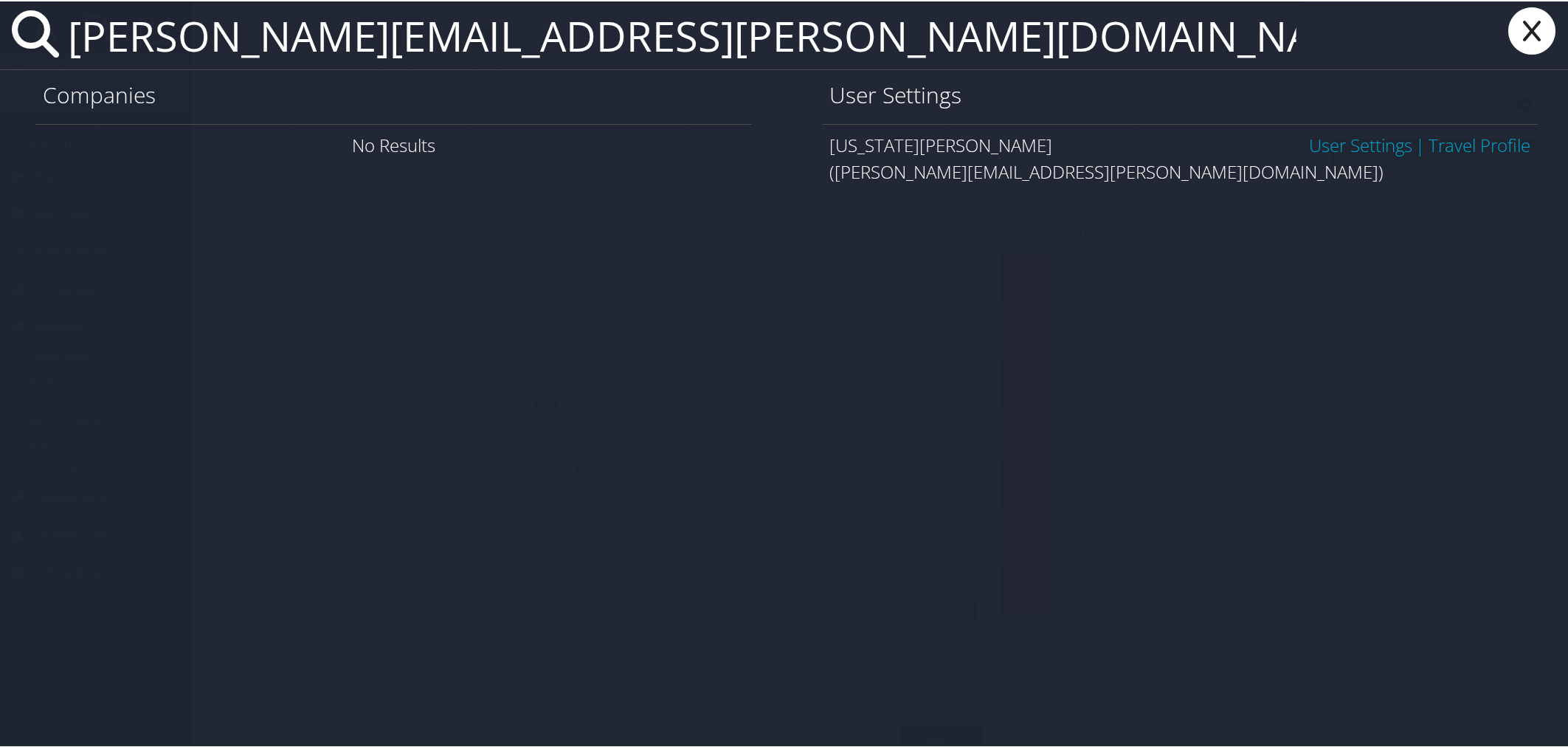
type input "[PERSON_NAME][EMAIL_ADDRESS][PERSON_NAME][DOMAIN_NAME]"
click at [1325, 138] on link "User Settings" at bounding box center [1361, 143] width 104 height 24
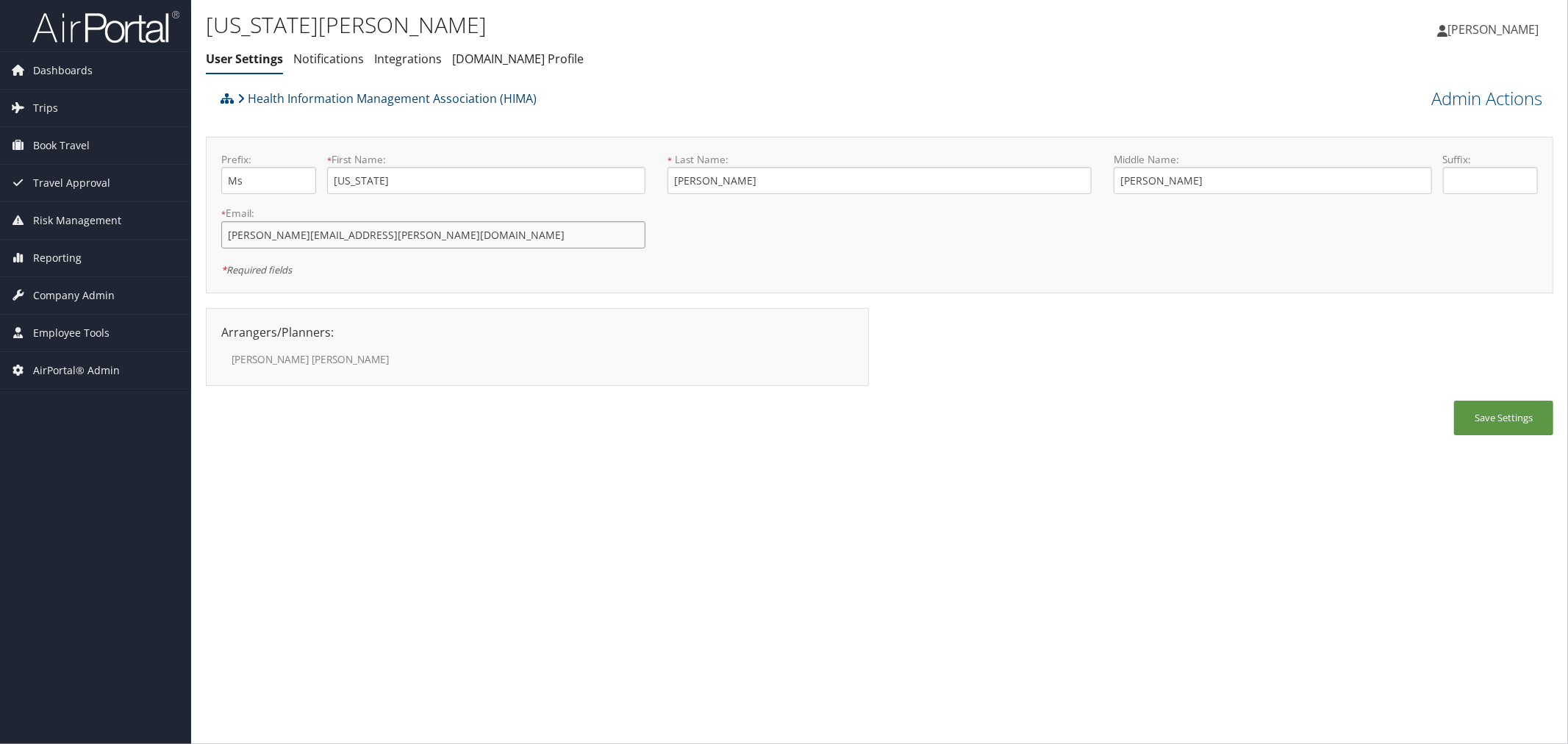
drag, startPoint x: 423, startPoint y: 241, endPoint x: 216, endPoint y: 244, distance: 207.0
click at [216, 244] on div "* Email: ginna.evans@emoryhealthcare.org This field is required" at bounding box center [434, 233] width 446 height 54
drag, startPoint x: 419, startPoint y: 173, endPoint x: 324, endPoint y: 178, distance: 95.1
click at [324, 178] on div "Prefix: Ms * First Name: Virginia This field is required" at bounding box center [434, 179] width 446 height 54
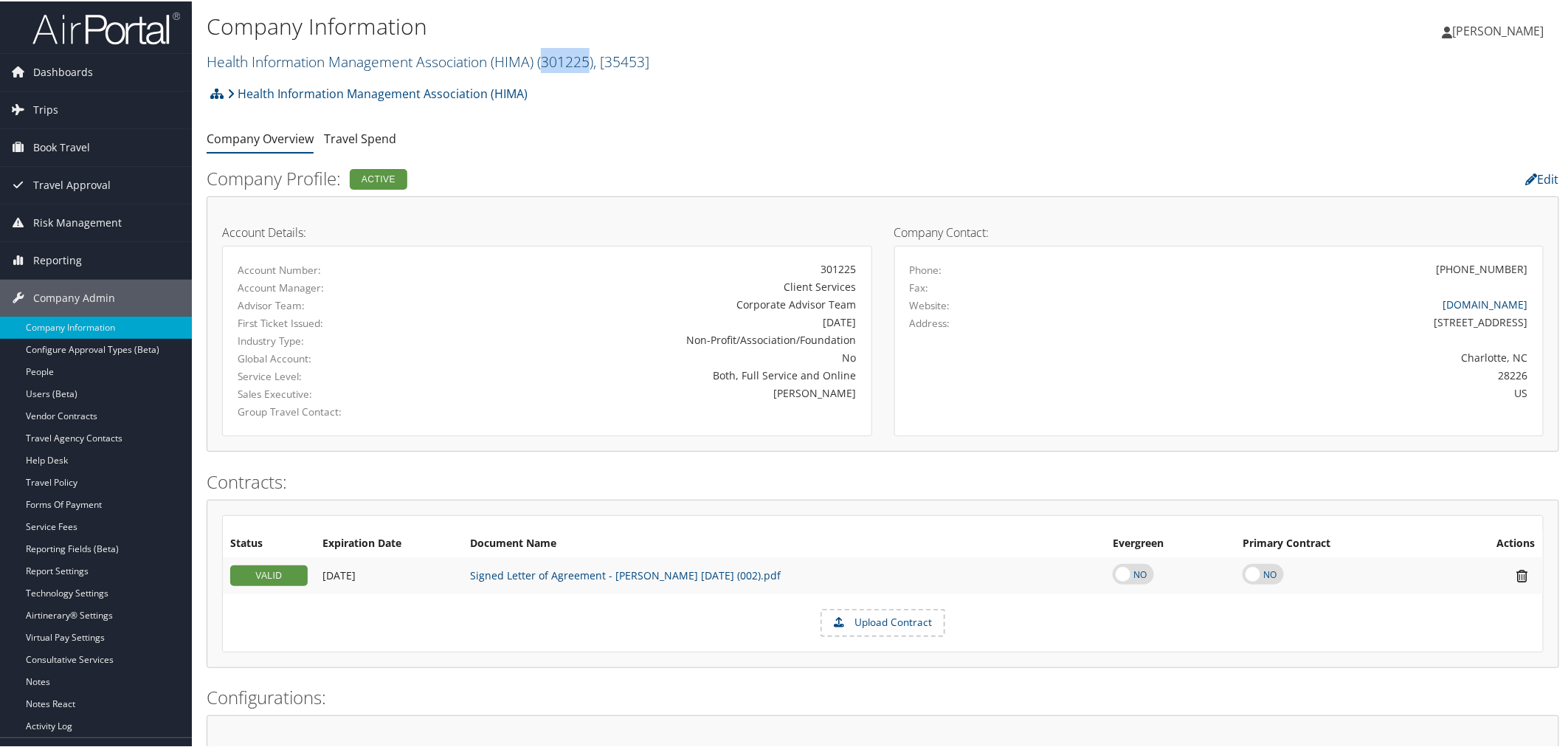
drag, startPoint x: 593, startPoint y: 60, endPoint x: 547, endPoint y: 67, distance: 46.5
click at [547, 67] on span "( 301225 )" at bounding box center [565, 60] width 56 height 20
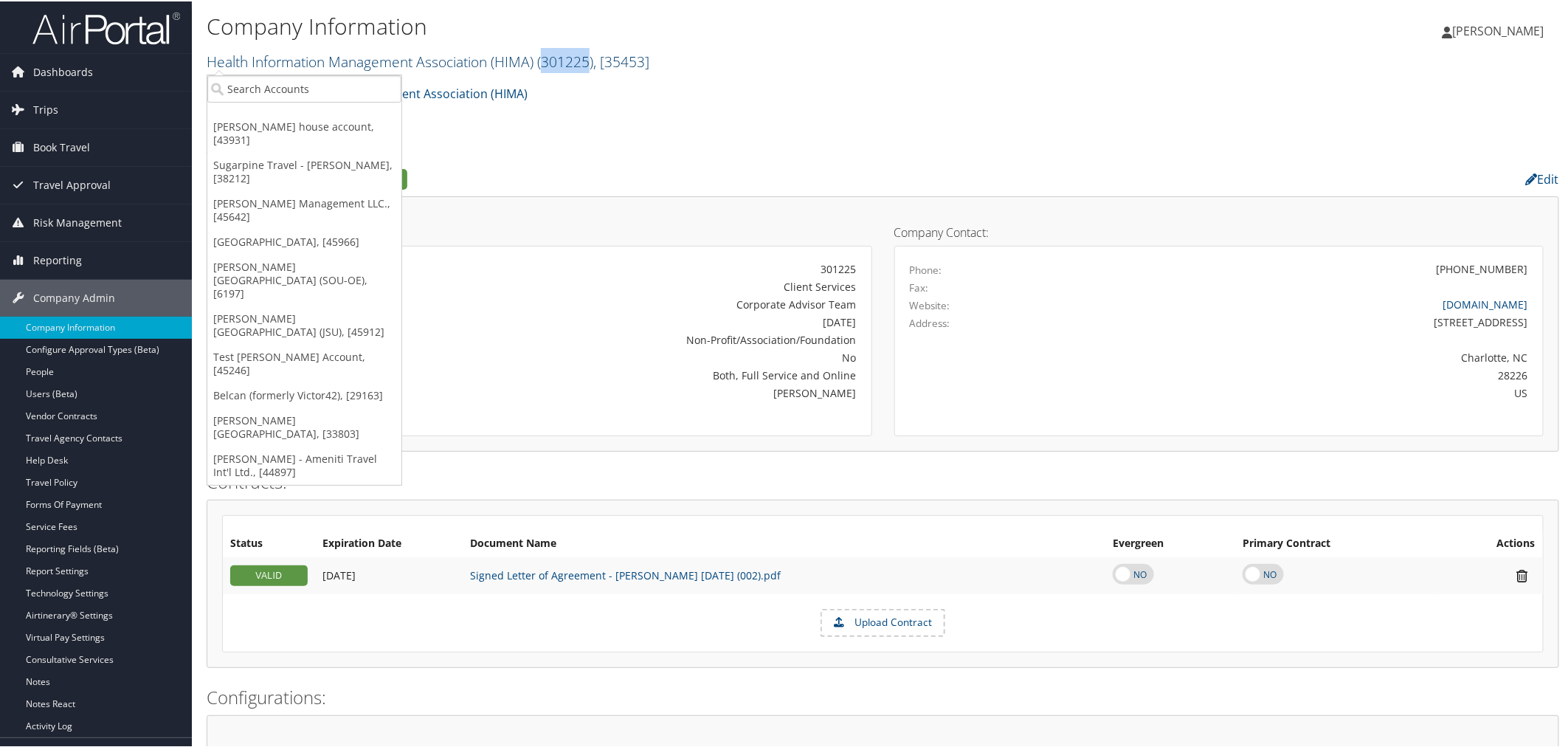
copy span "301225"
click at [81, 574] on link "Report Settings" at bounding box center [96, 570] width 192 height 22
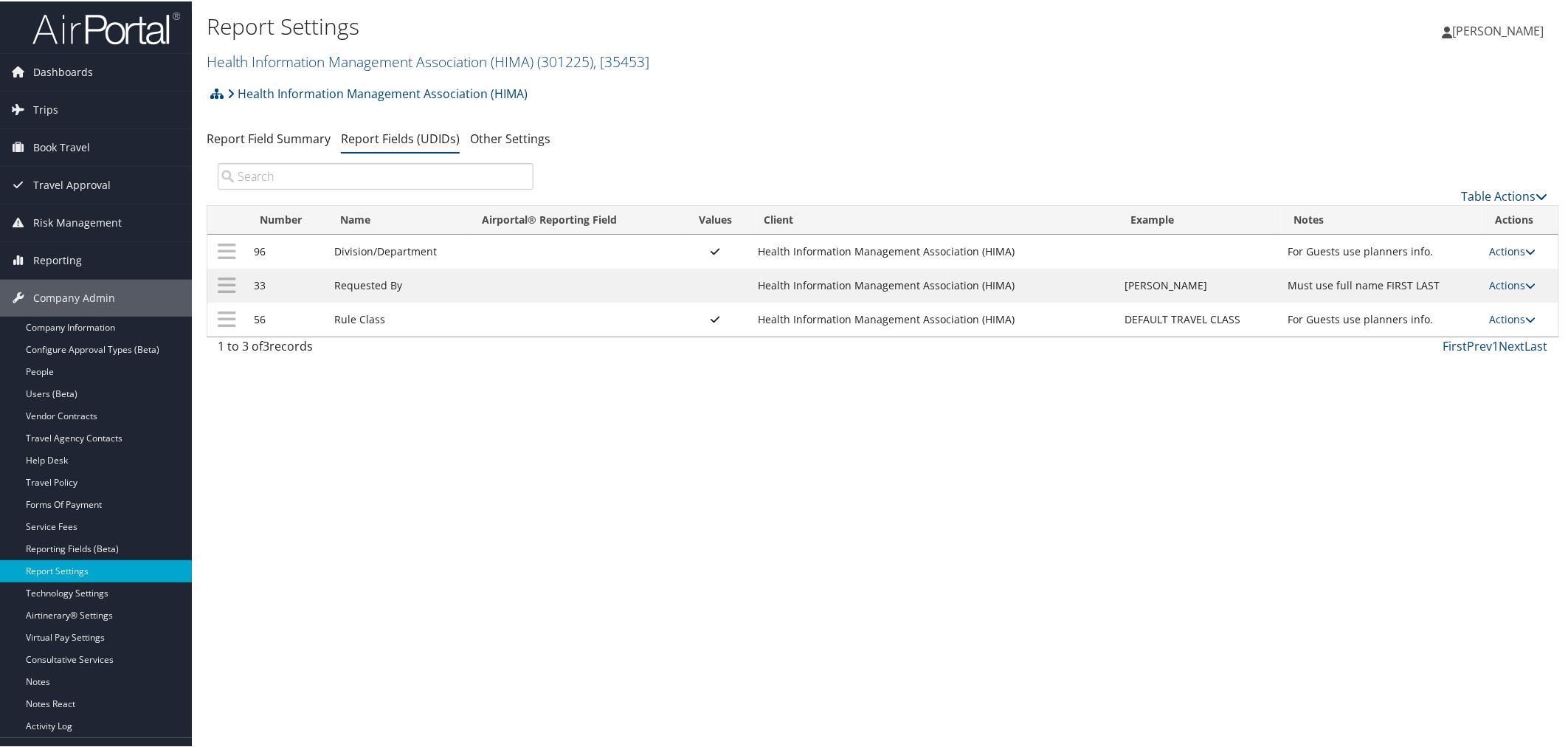
click at [1490, 246] on link "Actions" at bounding box center [1514, 250] width 47 height 14
click at [1441, 274] on link "Update Report Field Values" at bounding box center [1451, 273] width 160 height 25
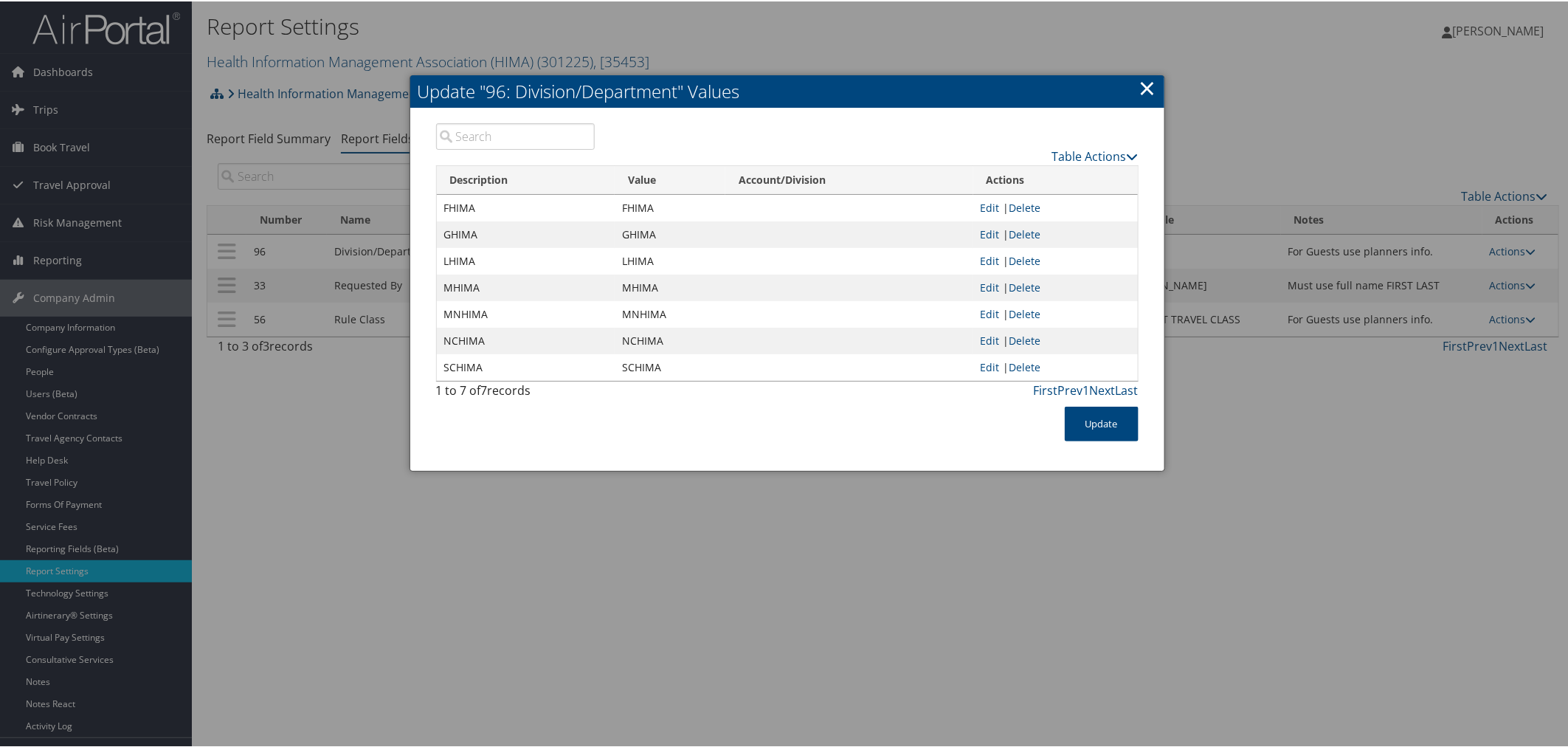
click at [726, 39] on div at bounding box center [787, 373] width 1574 height 747
click at [1141, 85] on link "×" at bounding box center [1148, 86] width 17 height 29
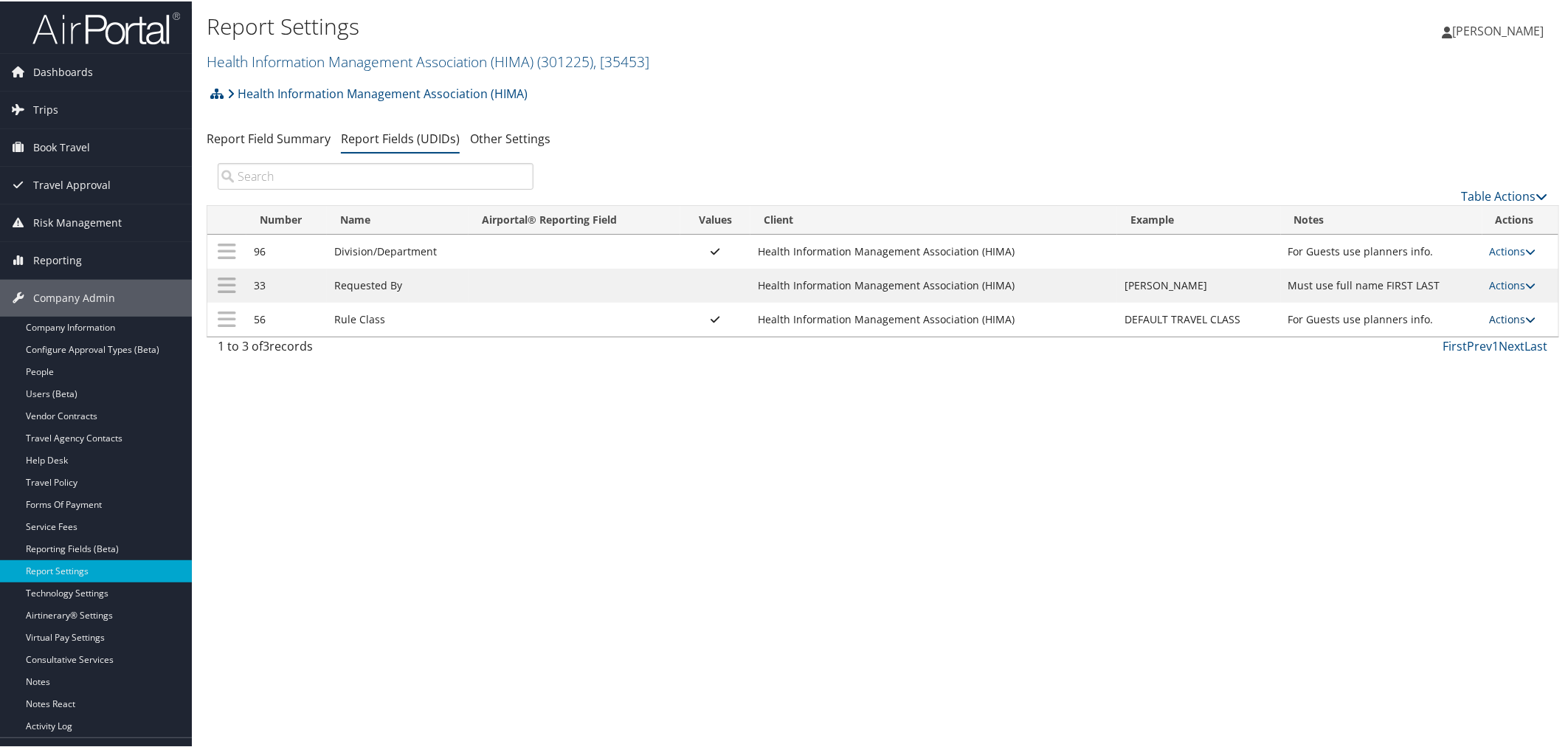
drag, startPoint x: 1510, startPoint y: 319, endPoint x: 1495, endPoint y: 326, distance: 16.6
click at [1509, 319] on link "Actions" at bounding box center [1514, 318] width 47 height 14
click at [1479, 336] on link "Update Report Field Values" at bounding box center [1451, 342] width 160 height 25
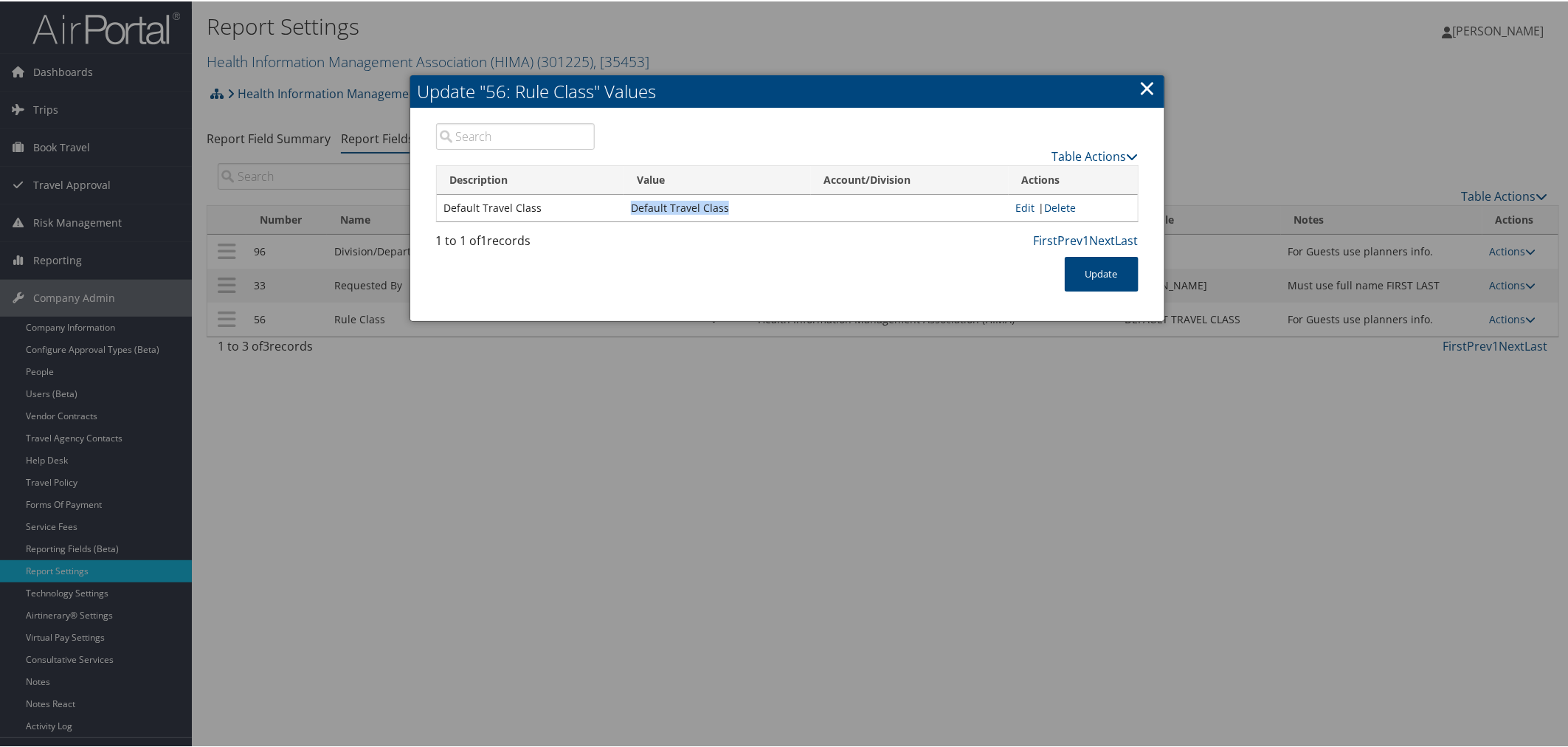
drag, startPoint x: 721, startPoint y: 208, endPoint x: 630, endPoint y: 208, distance: 91.0
click at [630, 208] on td "Default Travel Class" at bounding box center [717, 206] width 187 height 26
copy td "Default Travel Class"
click at [699, 49] on div at bounding box center [787, 373] width 1574 height 747
drag, startPoint x: 1141, startPoint y: 87, endPoint x: 863, endPoint y: 90, distance: 278.0
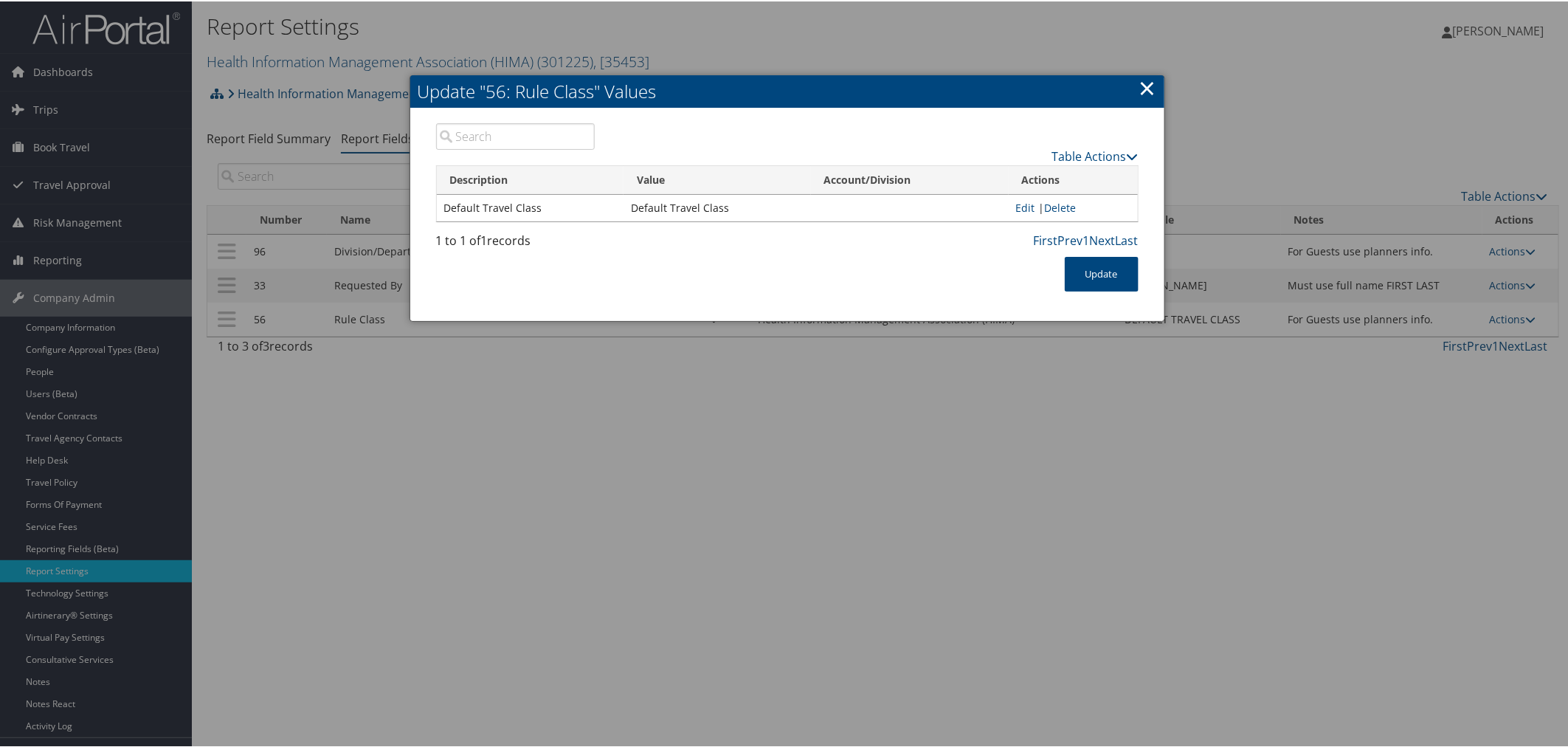
click at [1141, 87] on link "×" at bounding box center [1148, 86] width 17 height 29
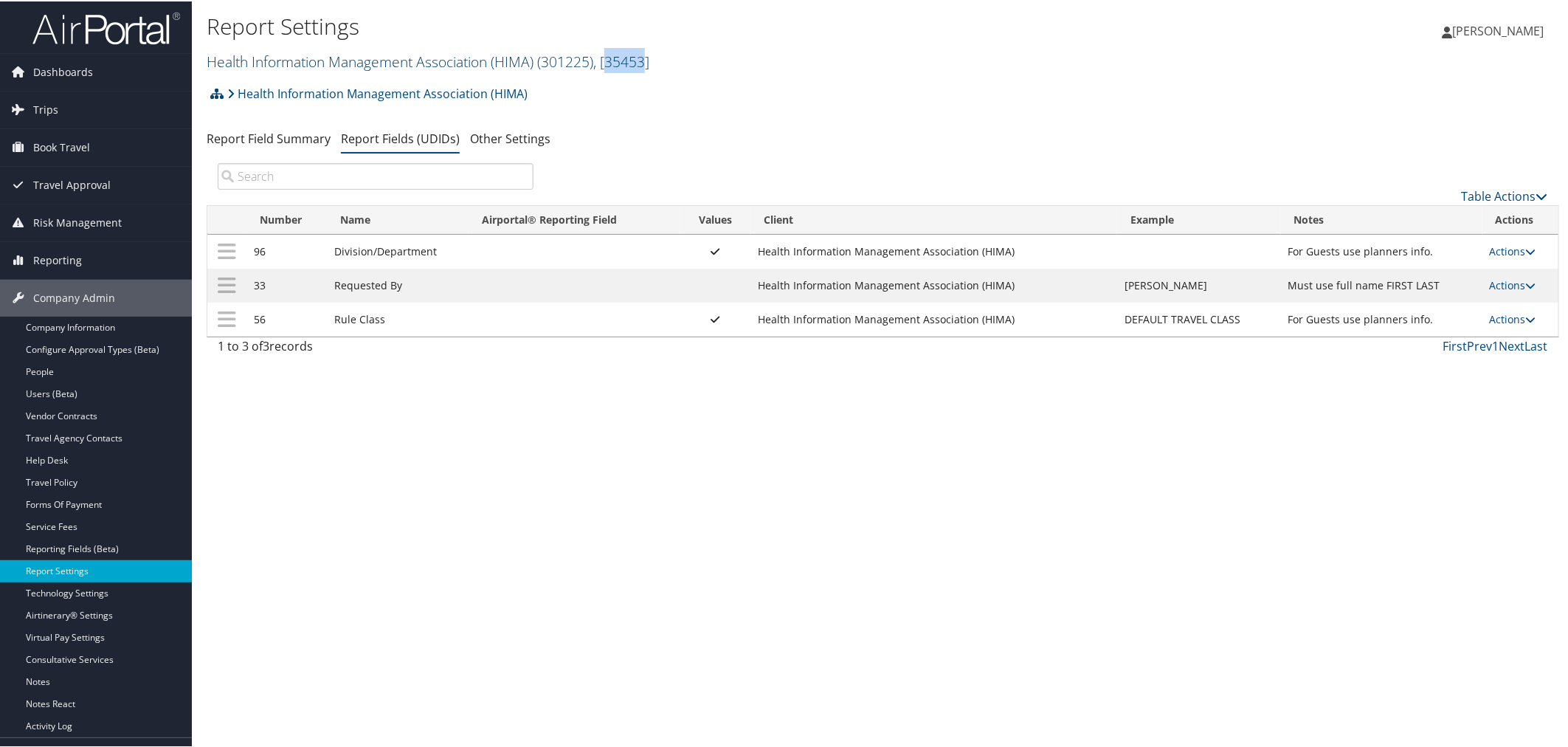
drag, startPoint x: 652, startPoint y: 63, endPoint x: 614, endPoint y: 63, distance: 38.0
click at [614, 63] on span ", [ 35453 ]" at bounding box center [621, 60] width 56 height 20
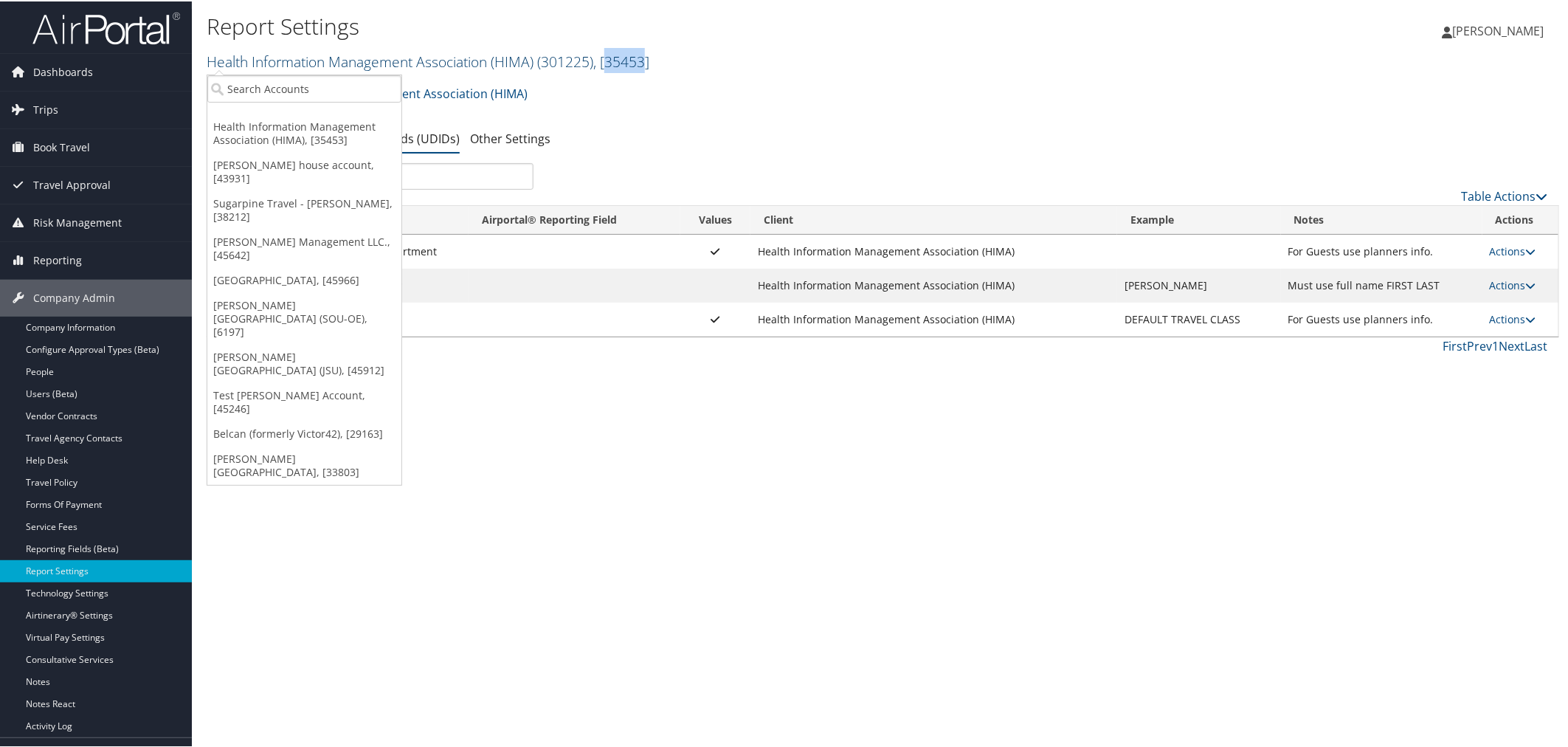
copy span "35453"
